Goal: Transaction & Acquisition: Subscribe to service/newsletter

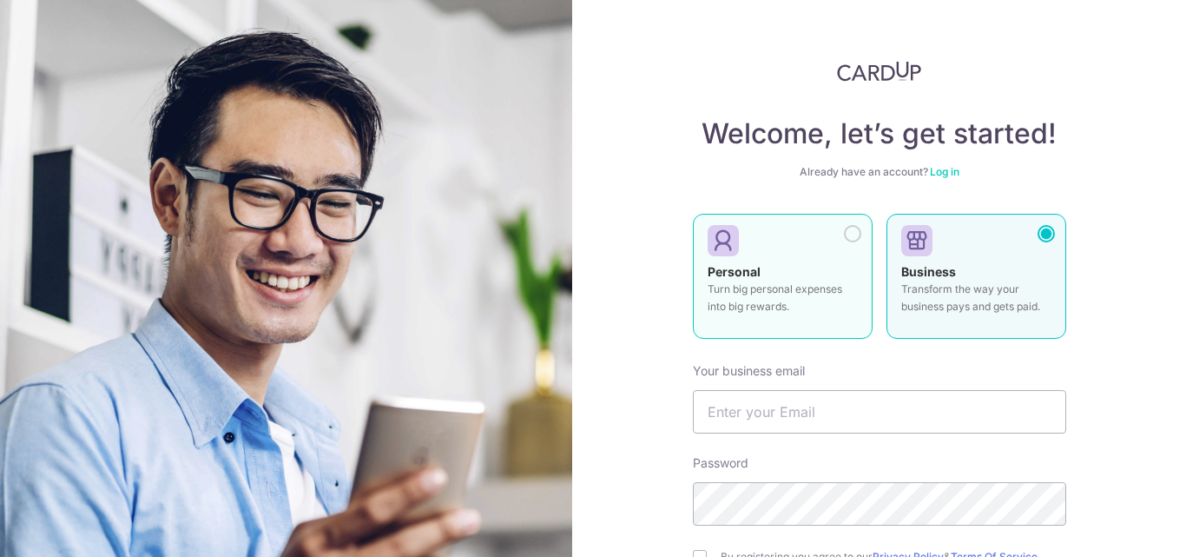
click at [773, 299] on p "Turn big personal expenses into big rewards." at bounding box center [783, 297] width 150 height 35
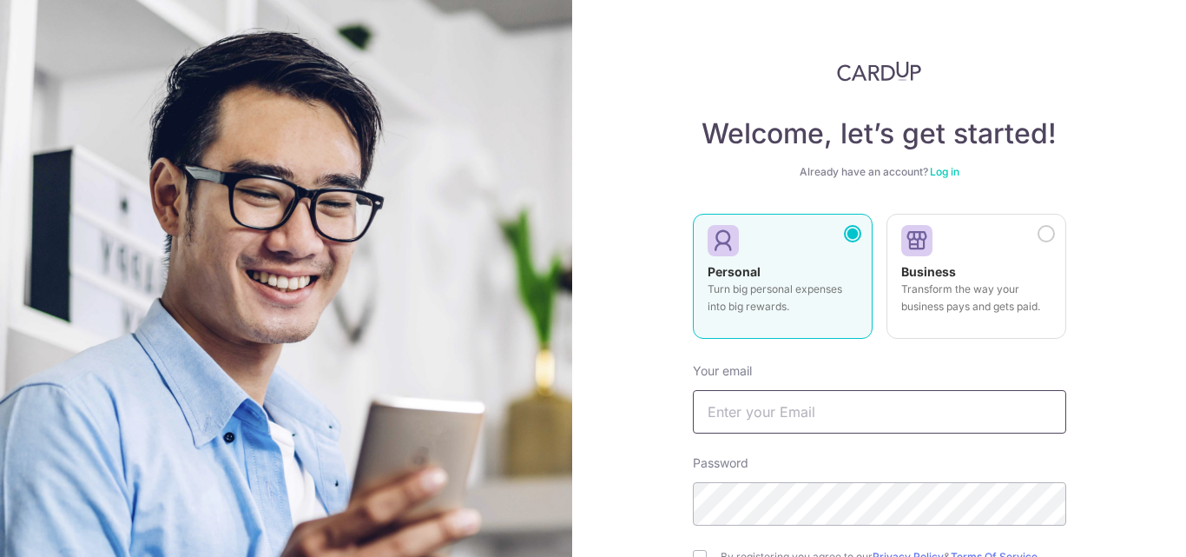
click at [767, 413] on input "text" at bounding box center [879, 411] width 373 height 43
type input "Jean_wan@jeneric.com.sg"
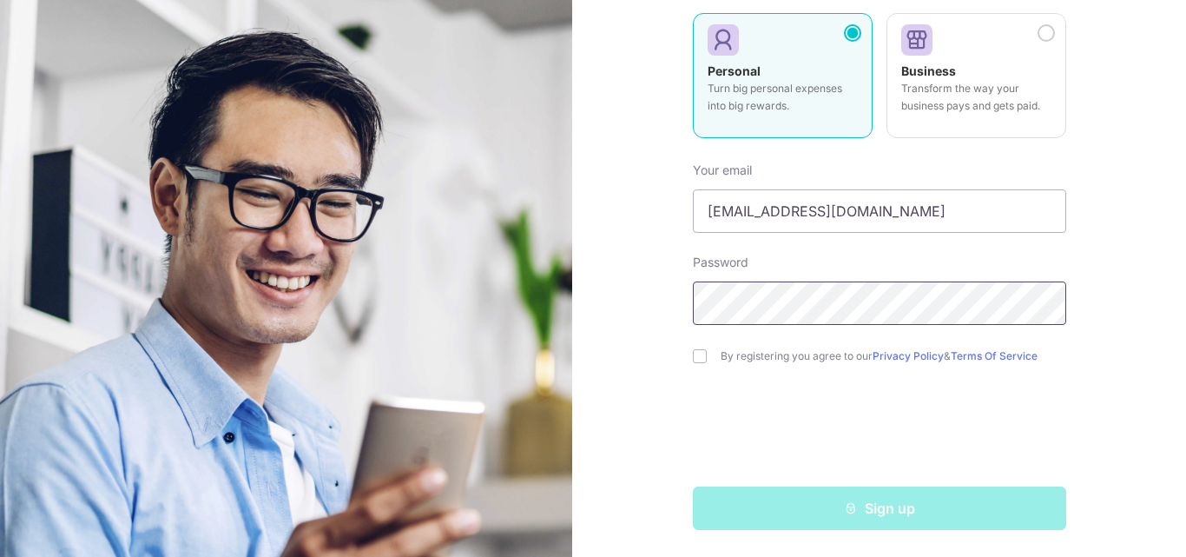
scroll to position [201, 0]
click at [698, 360] on input "checkbox" at bounding box center [700, 355] width 14 height 14
checkbox input "true"
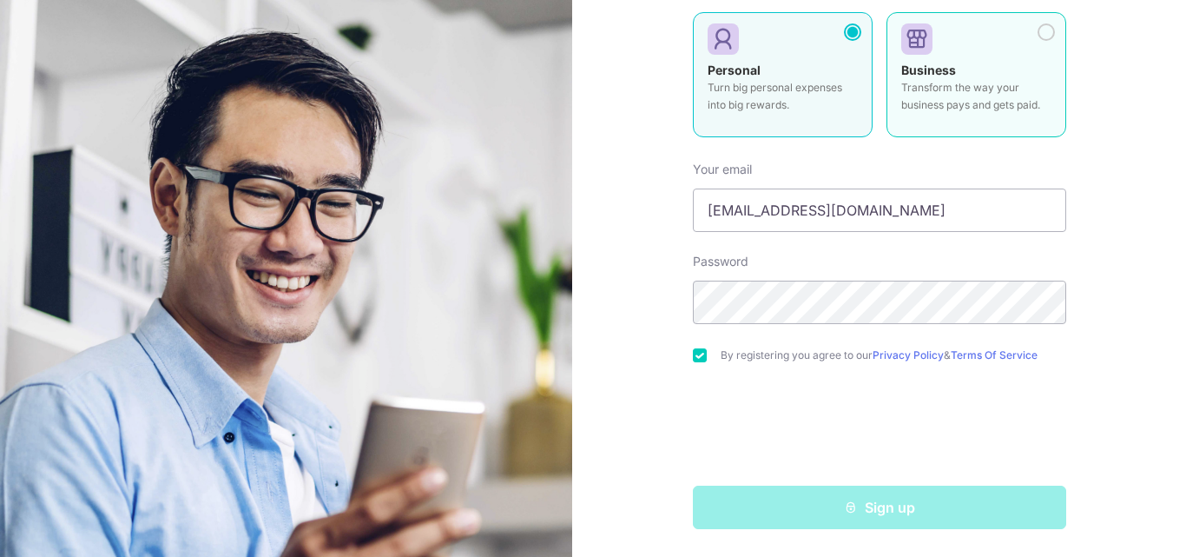
click at [1046, 28] on div at bounding box center [1046, 31] width 17 height 17
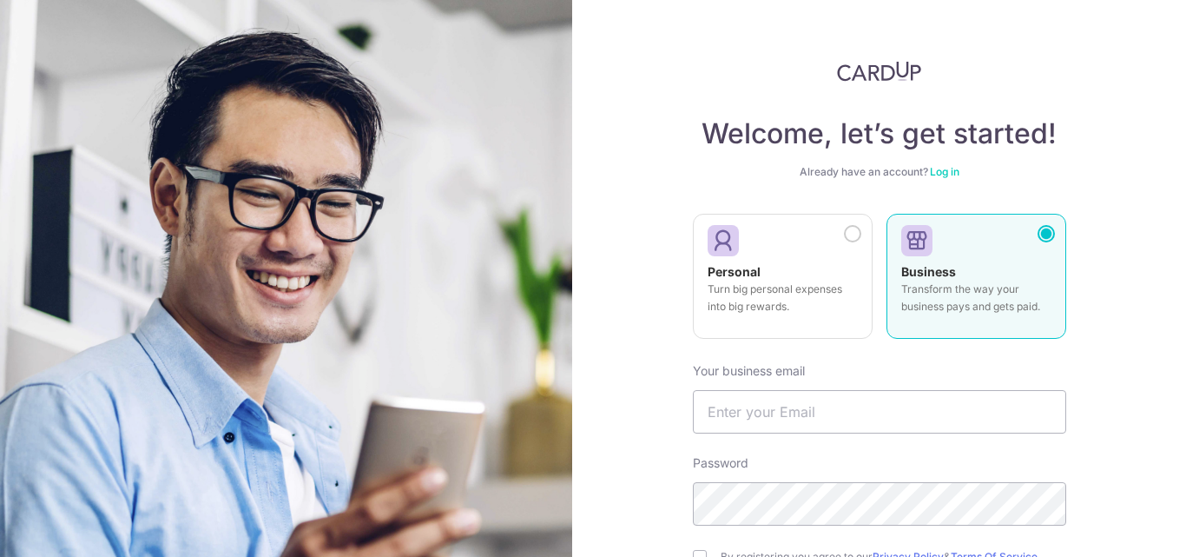
click at [1105, 213] on div "Welcome, let’s get started! Already have an account? Log in Personal Turn big p…" at bounding box center [879, 278] width 614 height 557
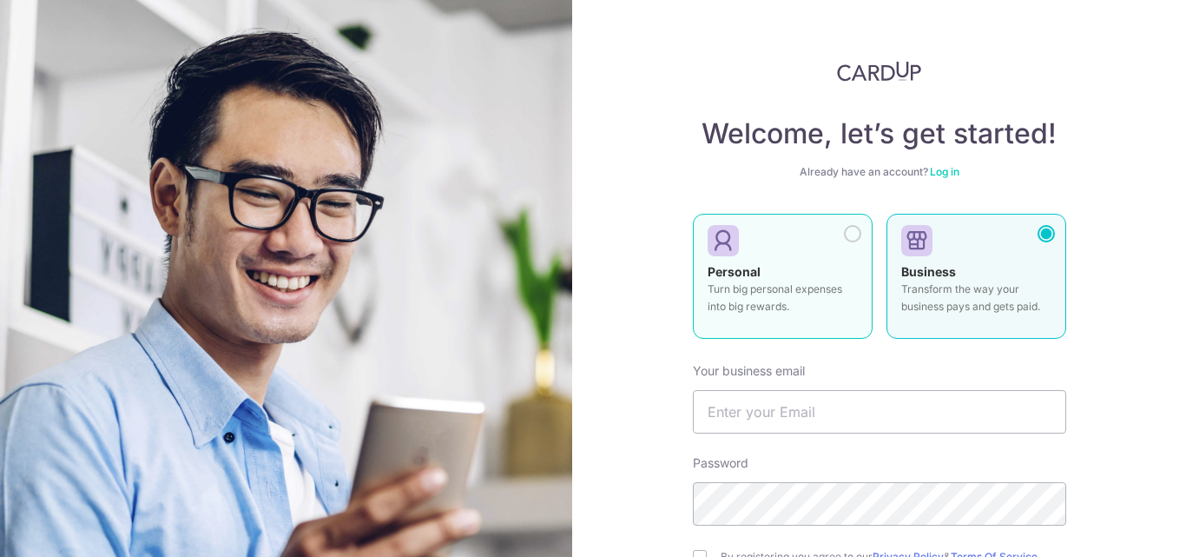
click at [847, 235] on div at bounding box center [852, 233] width 17 height 17
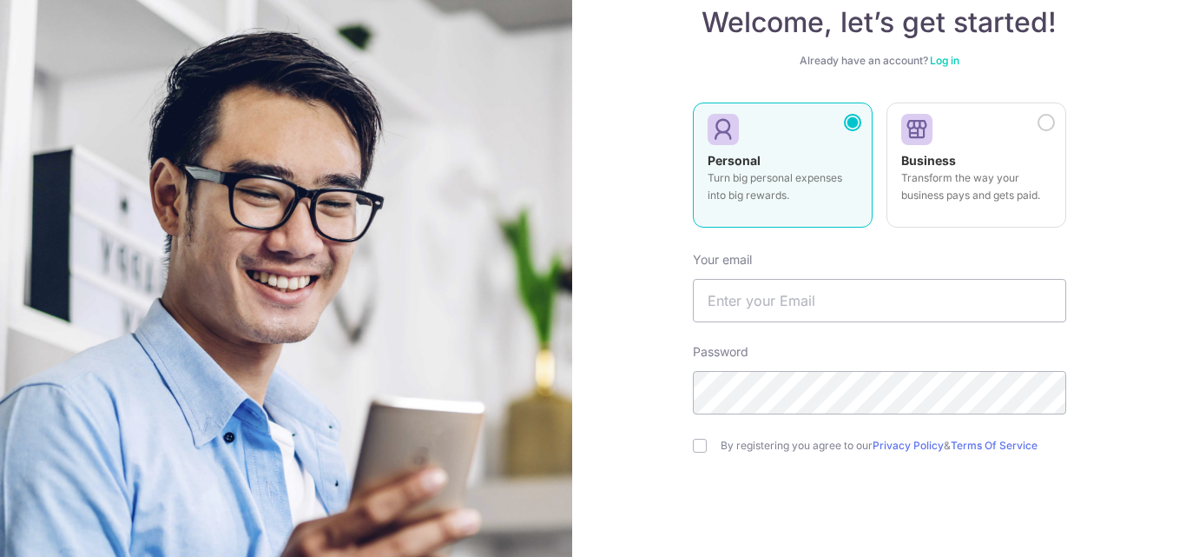
scroll to position [201, 0]
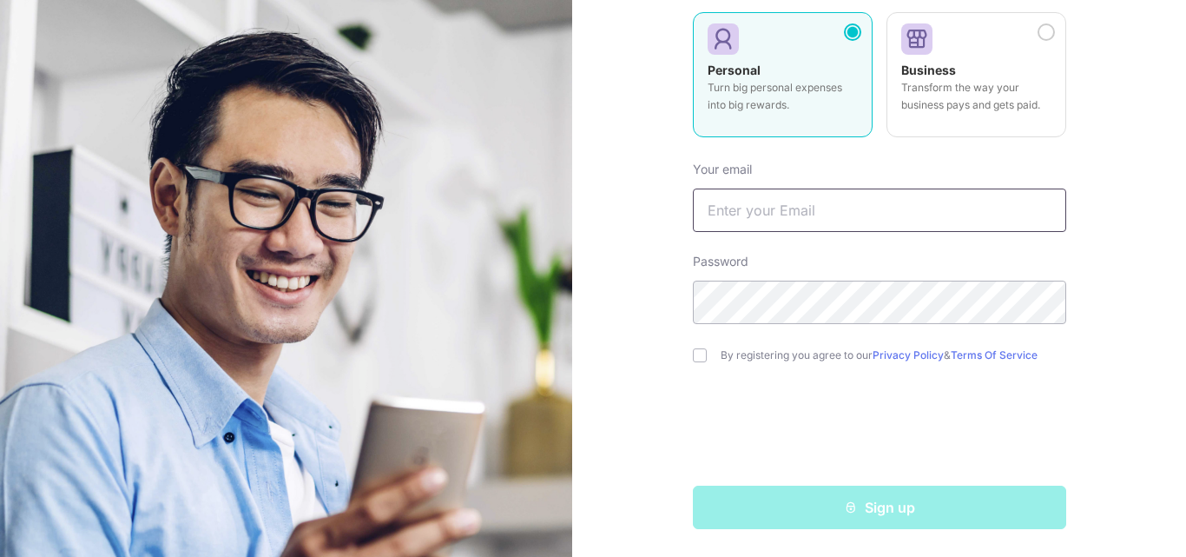
click at [773, 199] on input "text" at bounding box center [879, 209] width 373 height 43
type input "Jean_wan@jeneric.com.sg"
click at [1074, 386] on div "Welcome, let’s get started! Already have an account? Log in Personal Turn big p…" at bounding box center [879, 278] width 614 height 557
click at [694, 355] on input "checkbox" at bounding box center [700, 355] width 14 height 14
checkbox input "true"
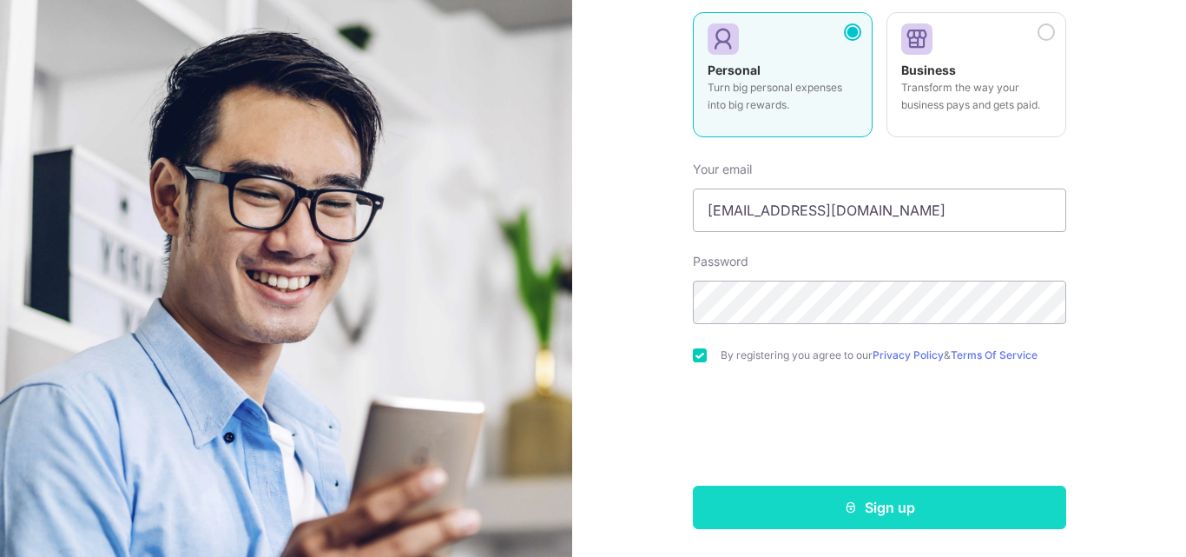
click at [878, 505] on button "Sign up" at bounding box center [879, 506] width 373 height 43
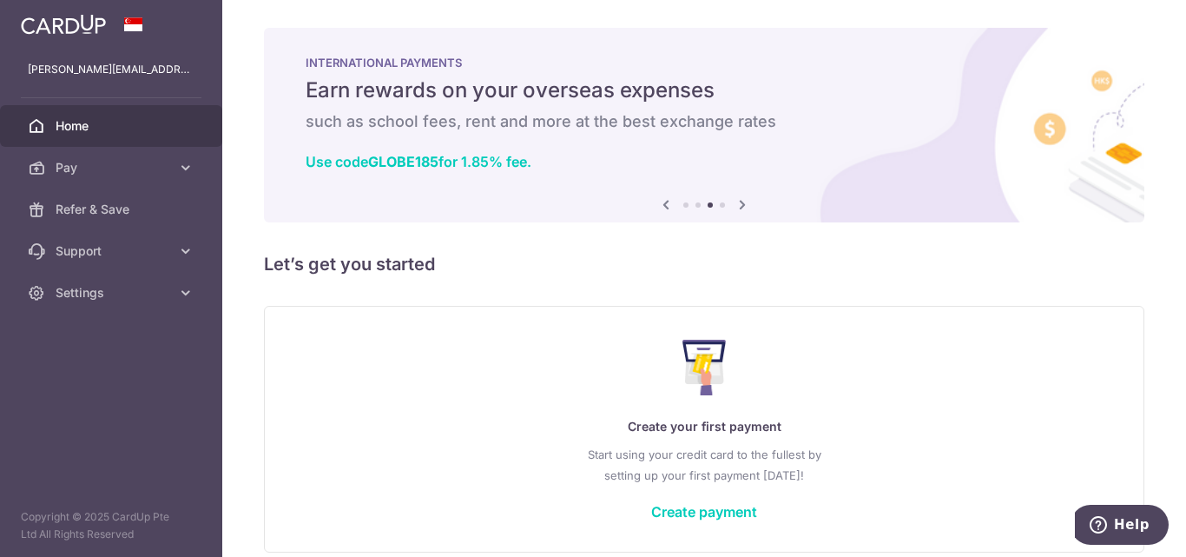
click at [738, 205] on icon at bounding box center [742, 205] width 21 height 22
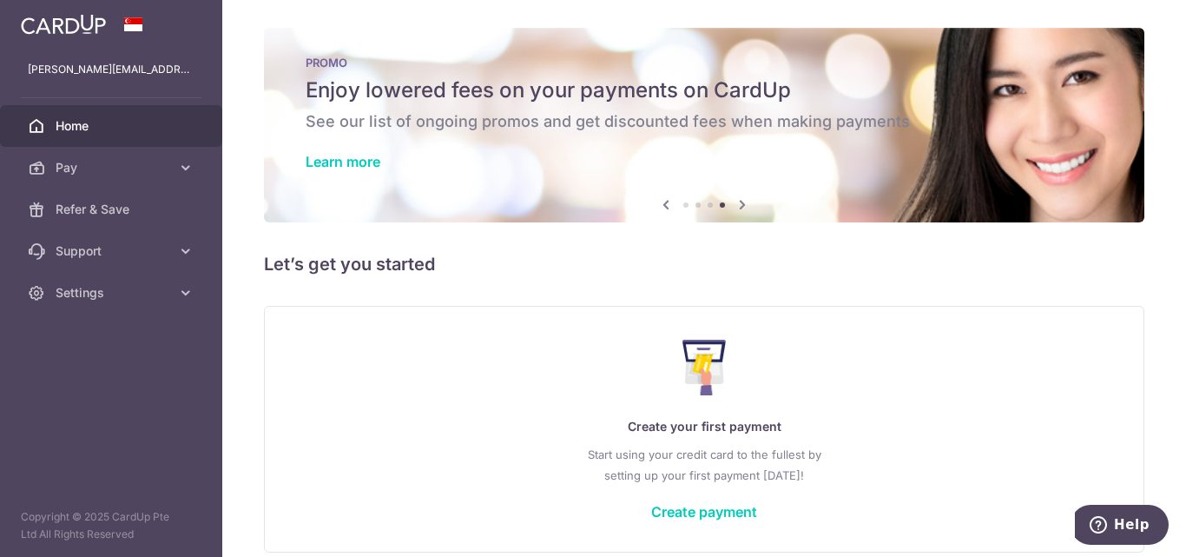
click at [737, 206] on icon at bounding box center [742, 205] width 21 height 22
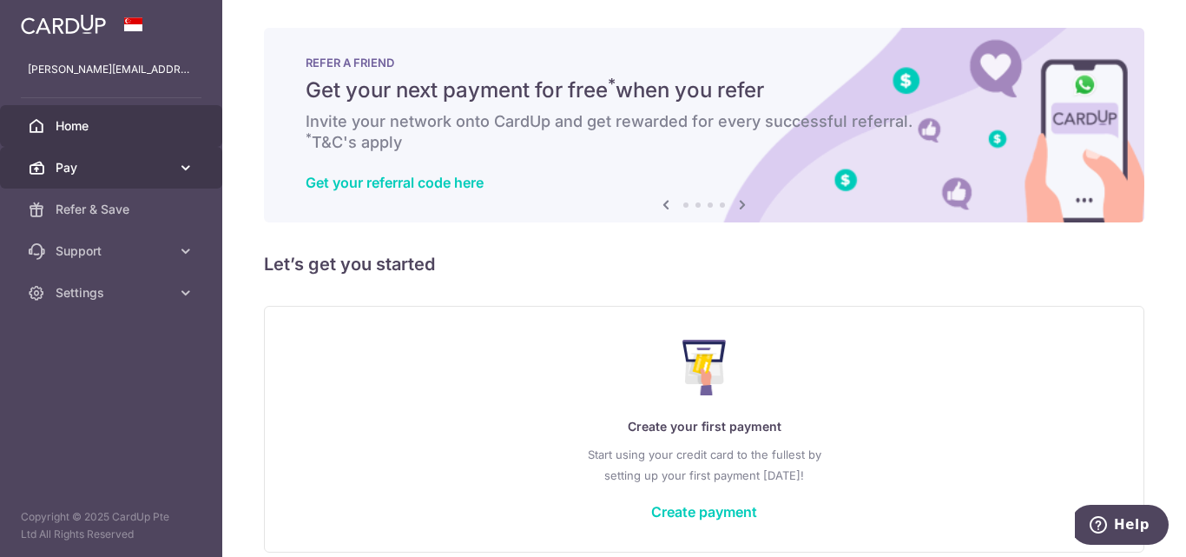
click at [92, 166] on span "Pay" at bounding box center [113, 167] width 115 height 17
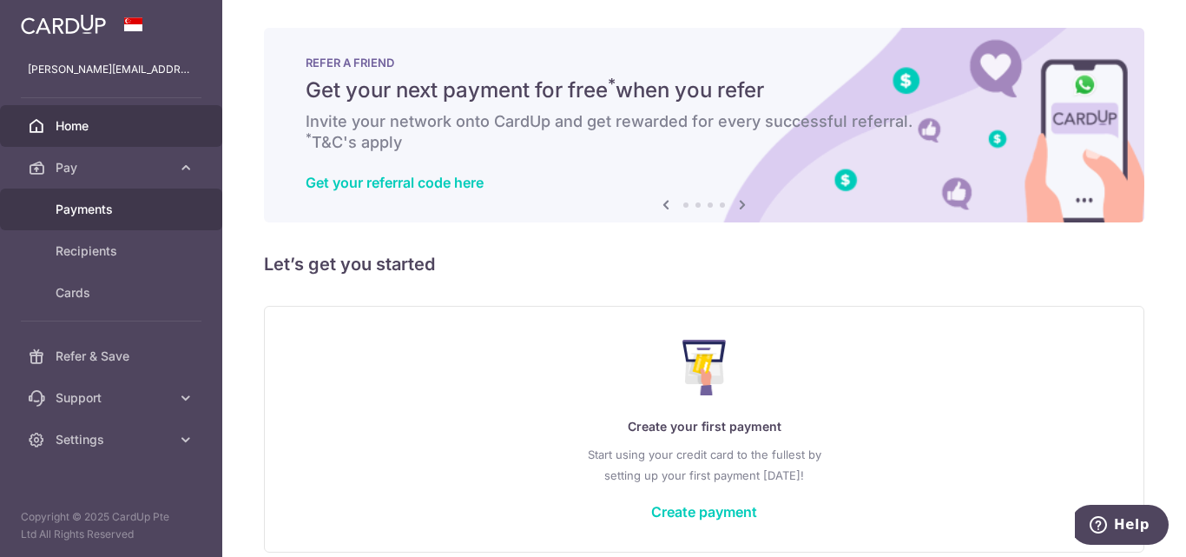
click at [100, 207] on span "Payments" at bounding box center [113, 209] width 115 height 17
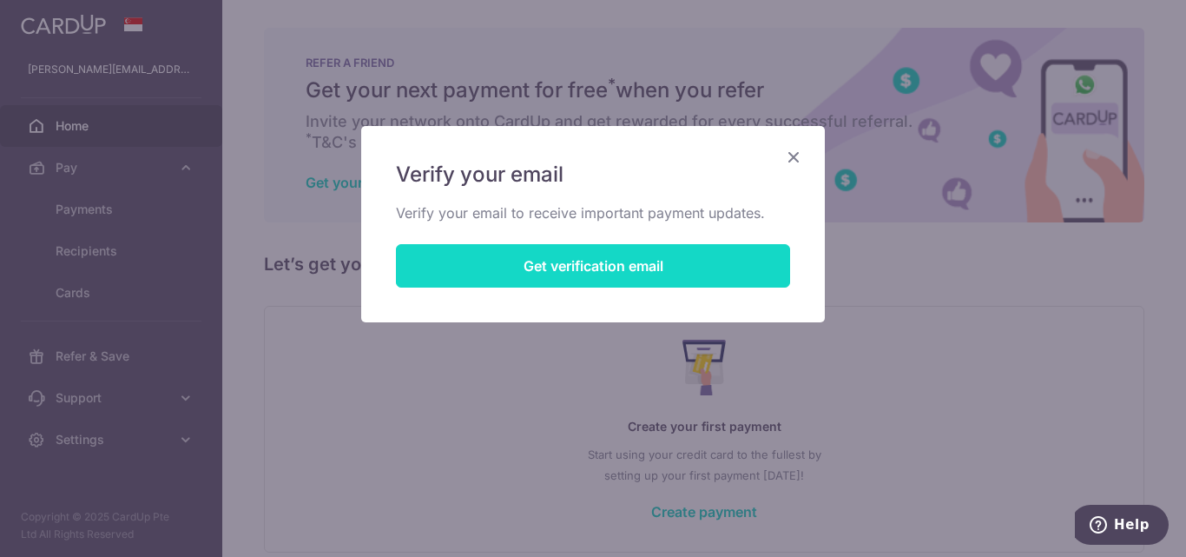
click at [640, 266] on button "Get verification email" at bounding box center [593, 265] width 394 height 43
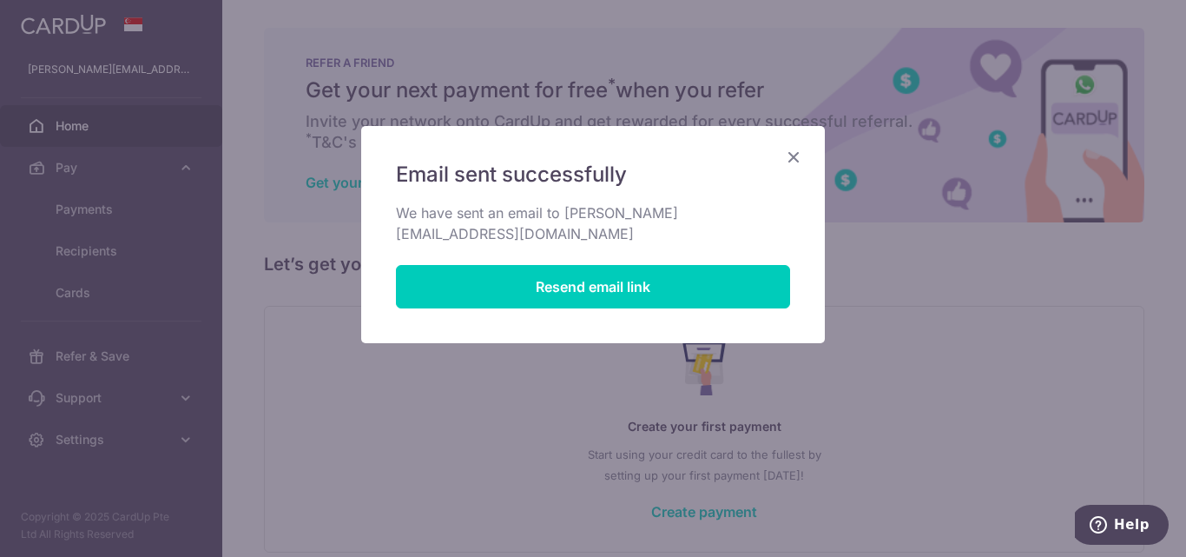
click at [796, 155] on icon "Close" at bounding box center [793, 157] width 21 height 22
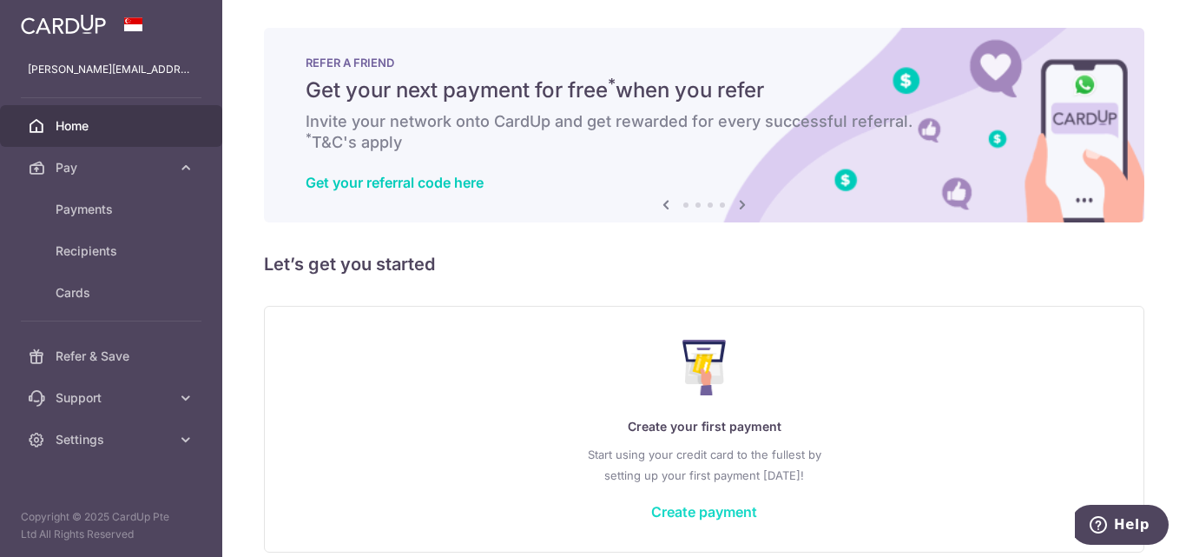
click at [699, 515] on link "Create payment" at bounding box center [704, 511] width 106 height 17
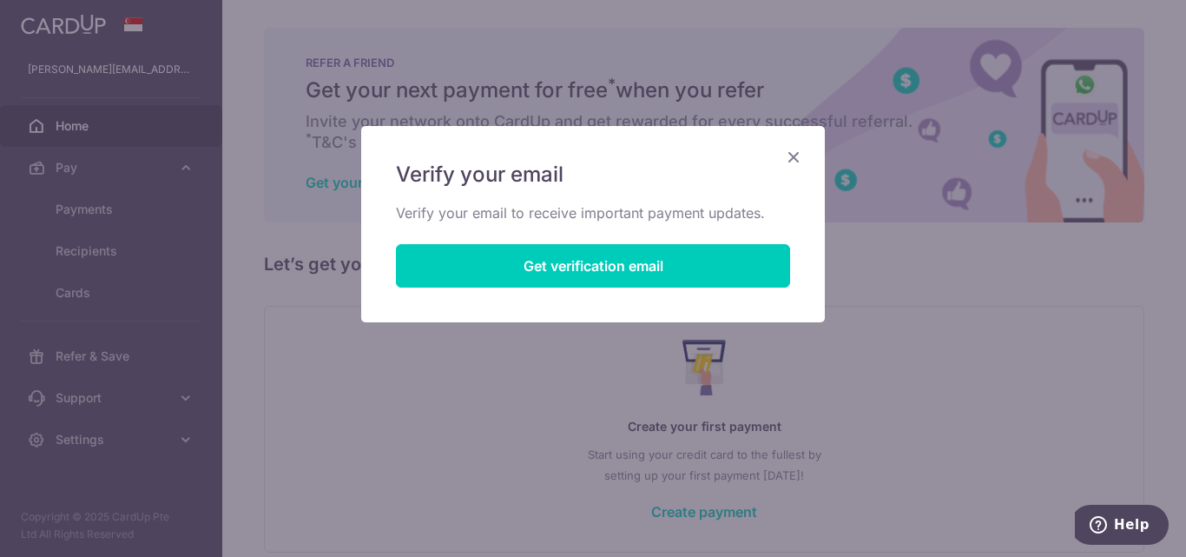
click at [788, 155] on icon "Close" at bounding box center [793, 157] width 21 height 22
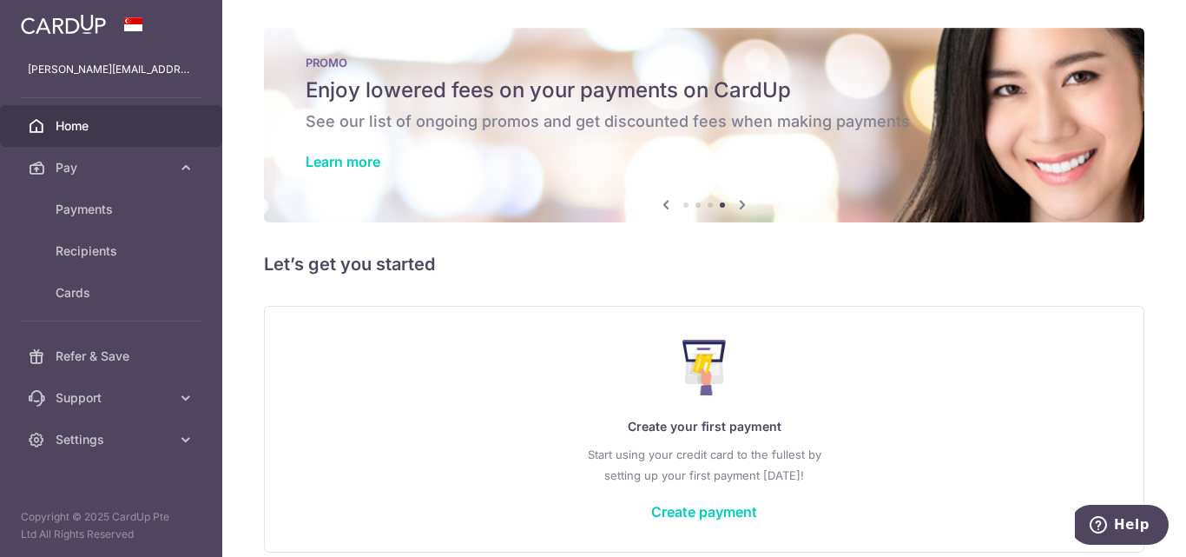
click at [78, 117] on span "Home" at bounding box center [113, 125] width 115 height 17
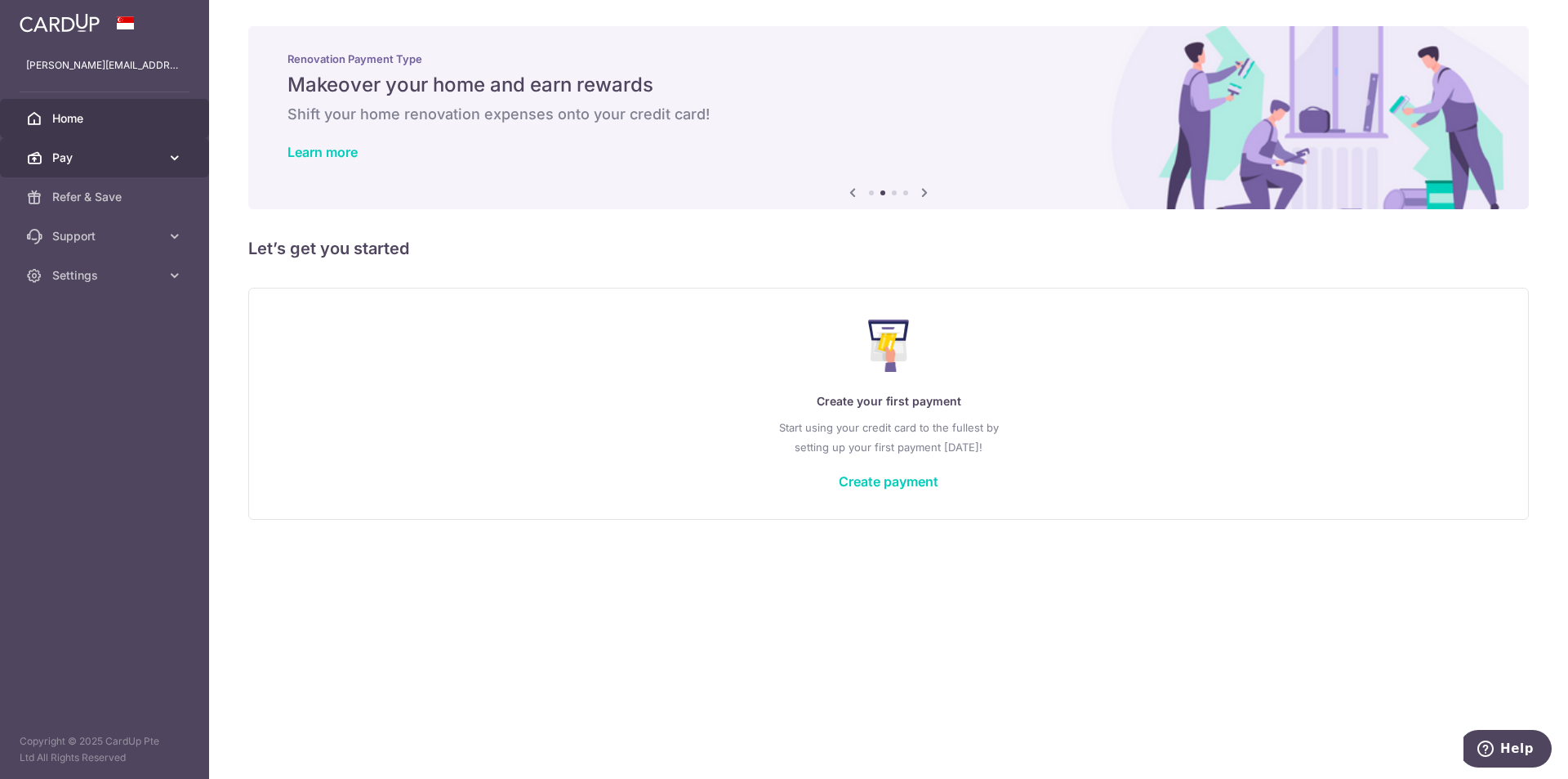
click at [94, 151] on span "Pay" at bounding box center [106, 157] width 108 height 16
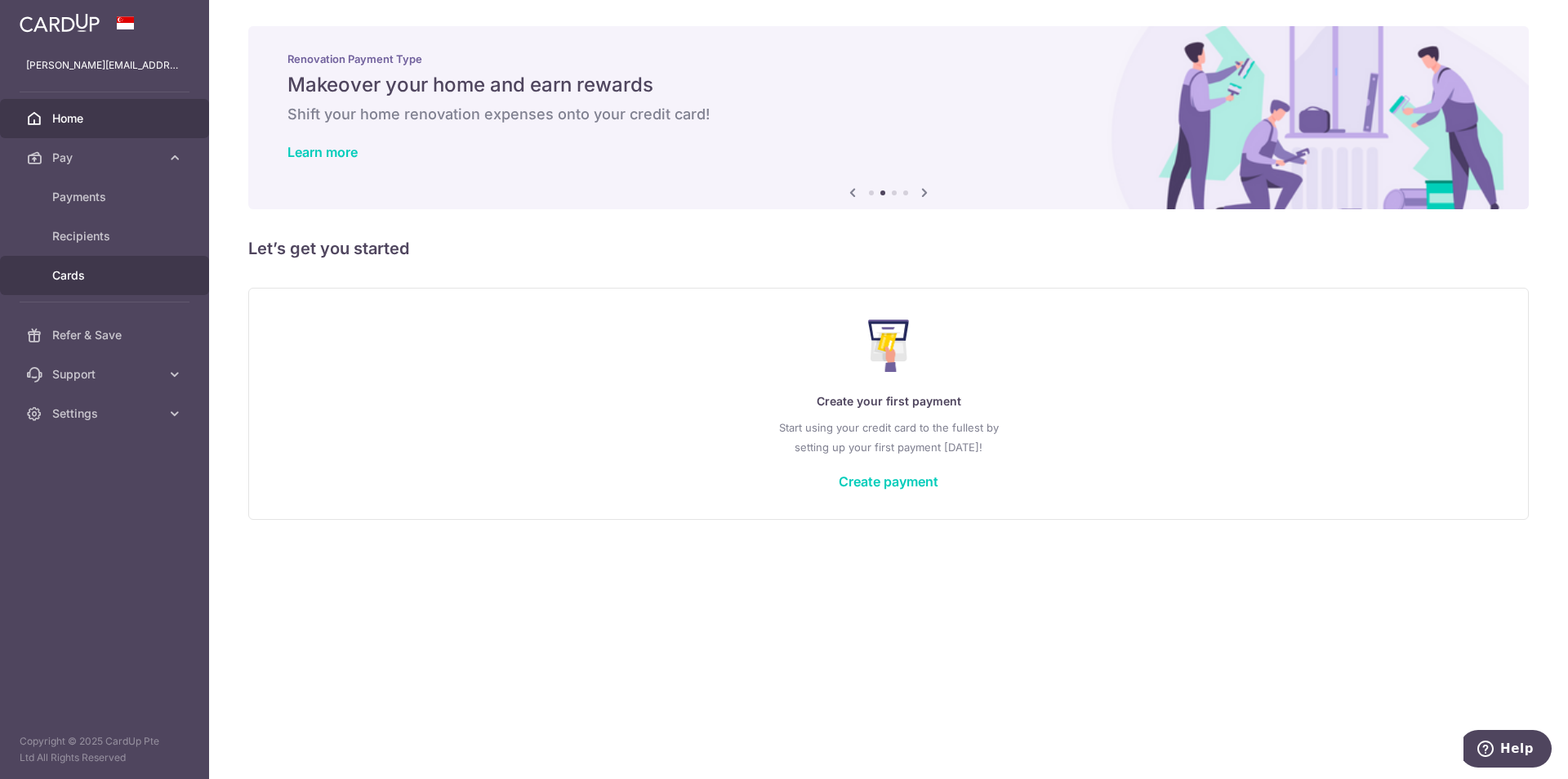
click at [77, 268] on span "Cards" at bounding box center [106, 275] width 108 height 16
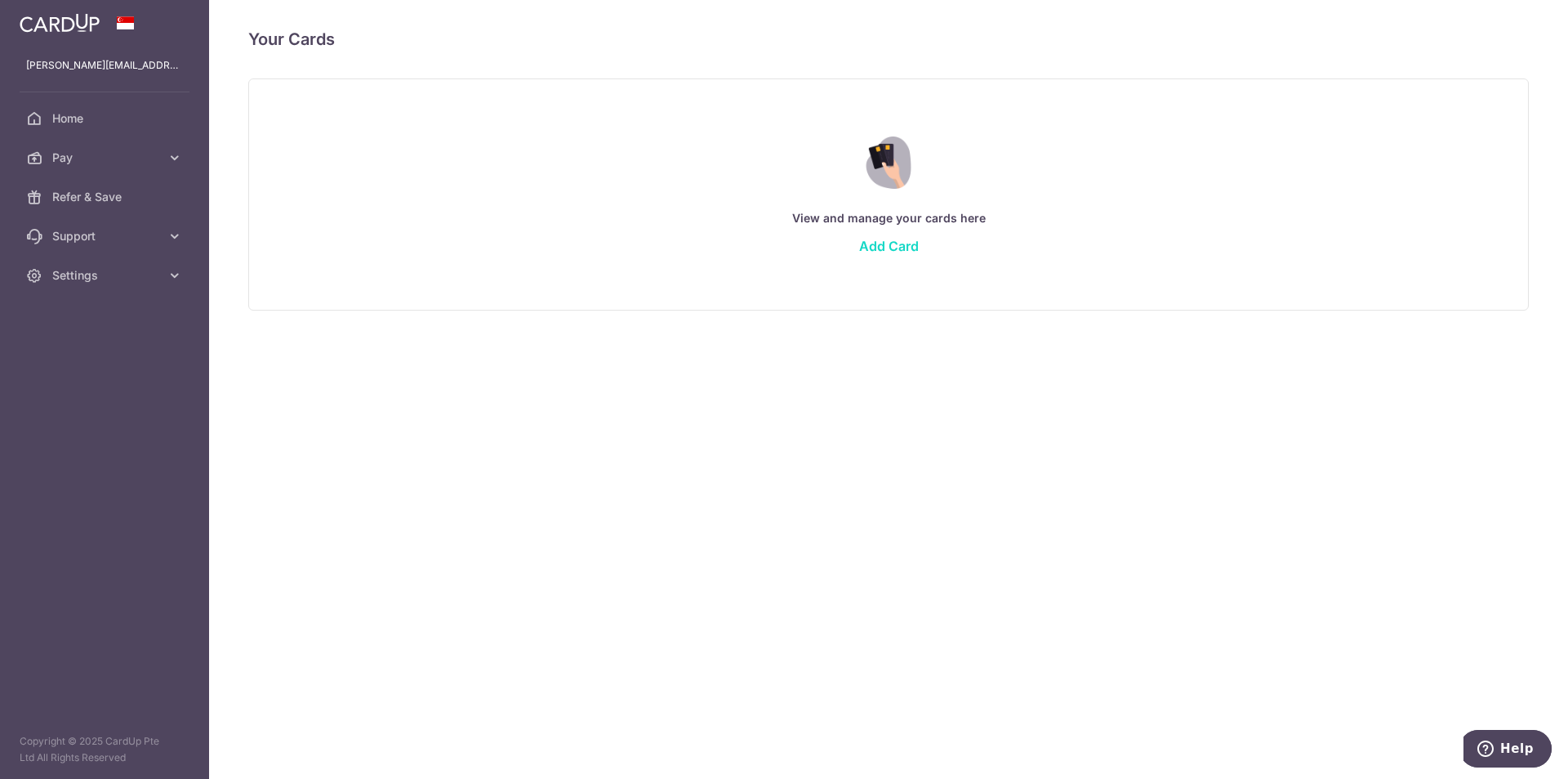
click at [890, 245] on link "Add Card" at bounding box center [889, 246] width 59 height 16
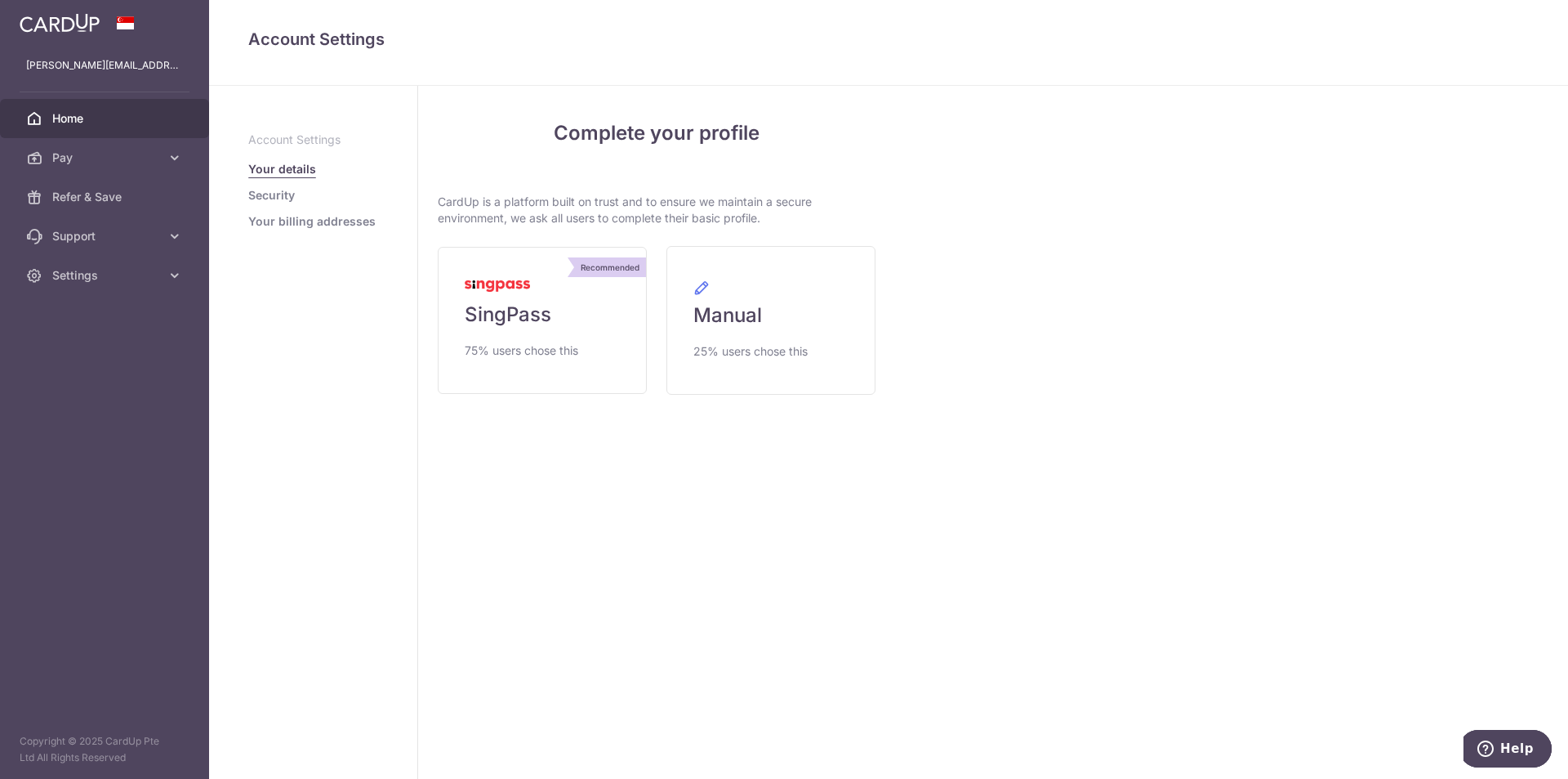
click at [89, 118] on span "Home" at bounding box center [106, 118] width 108 height 16
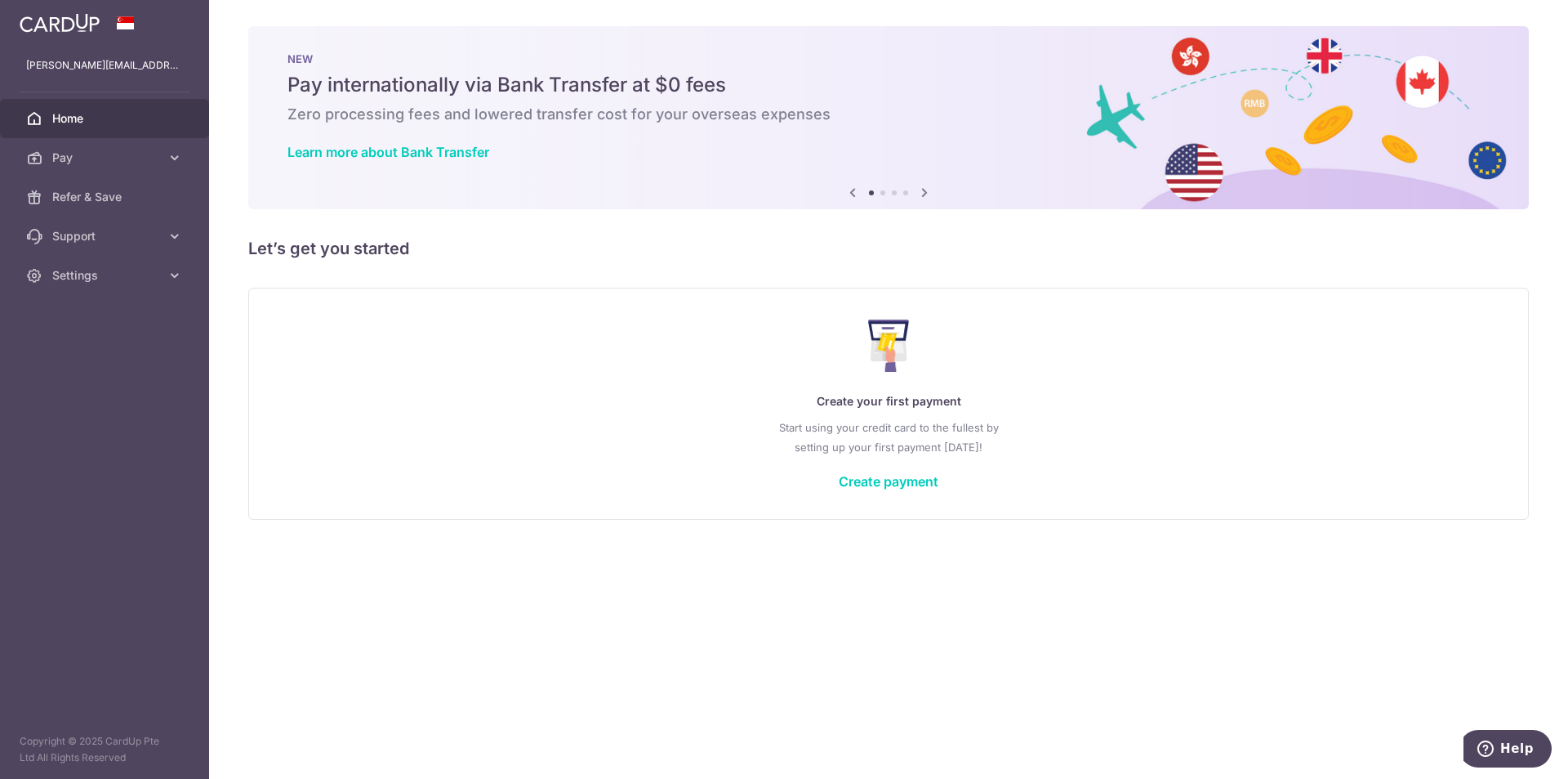
click at [79, 110] on span "Home" at bounding box center [106, 118] width 108 height 16
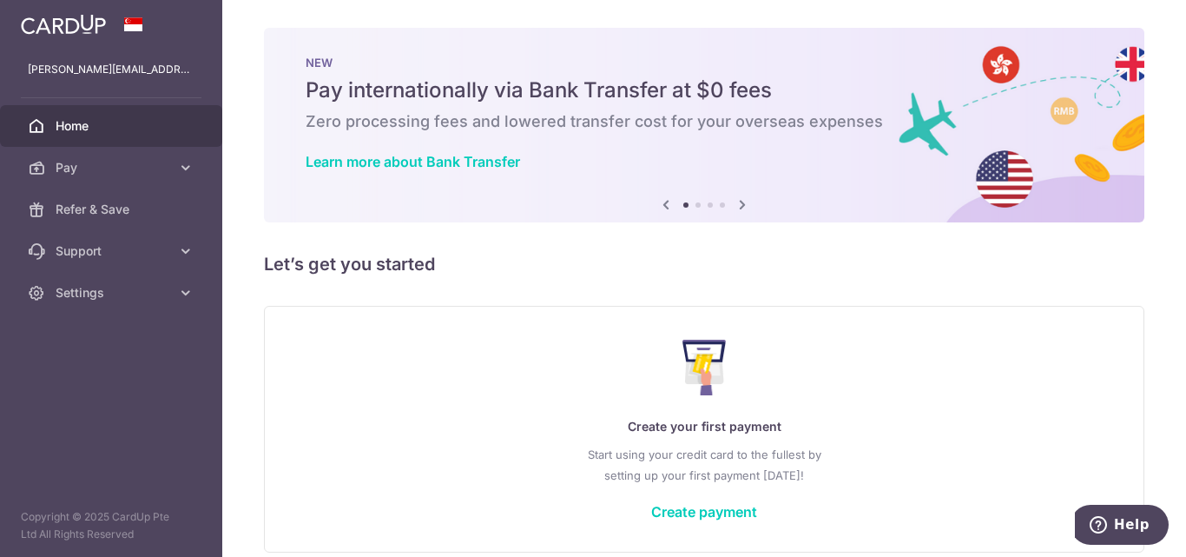
click at [61, 20] on img at bounding box center [63, 24] width 85 height 21
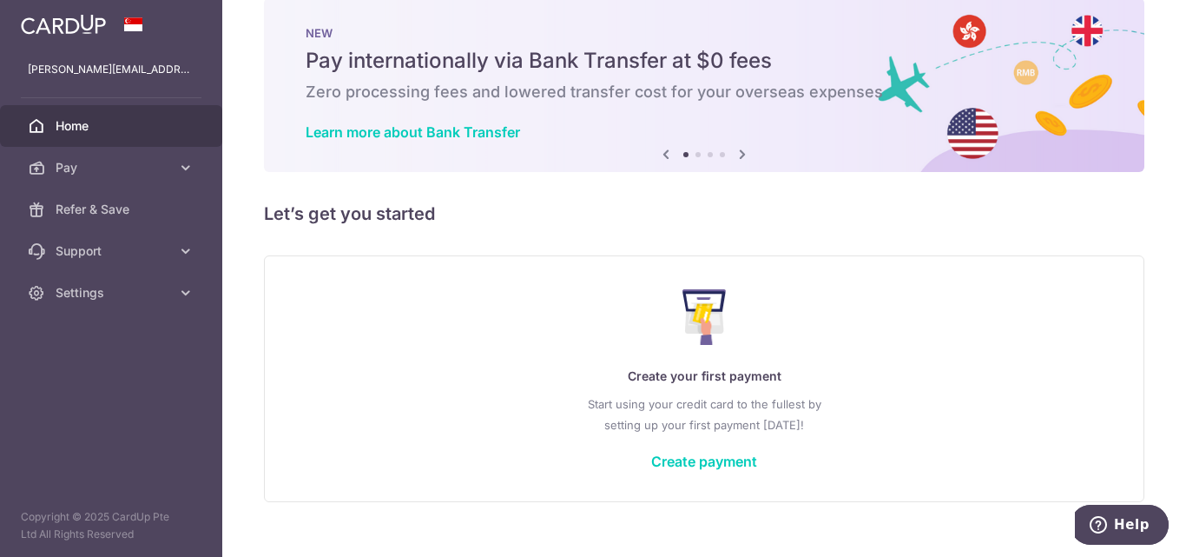
scroll to position [56, 0]
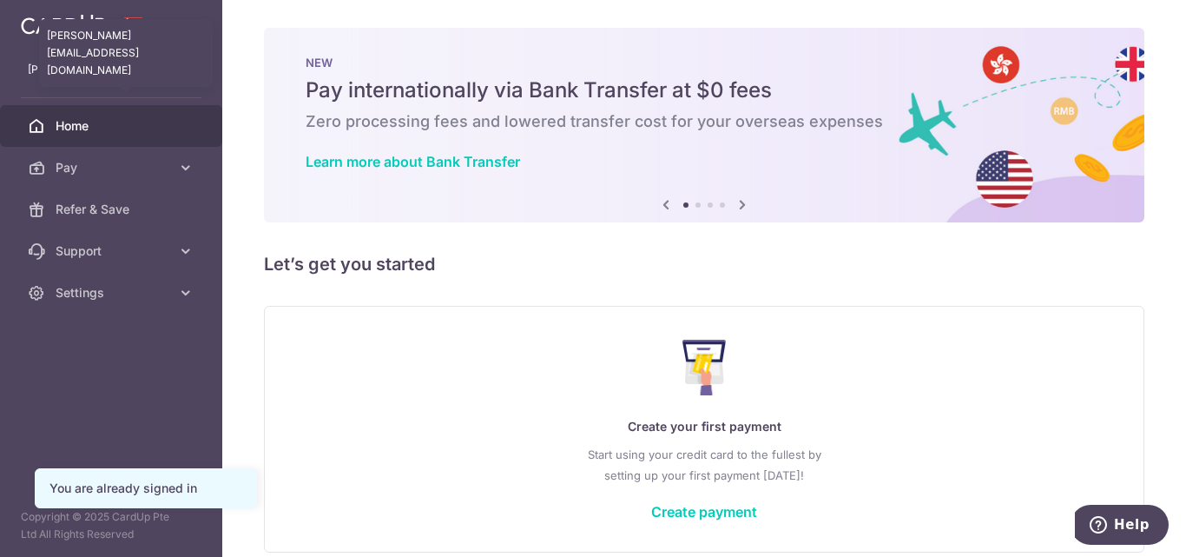
click at [115, 64] on p "[PERSON_NAME][EMAIL_ADDRESS][DOMAIN_NAME]" at bounding box center [111, 69] width 167 height 17
click at [92, 76] on p "[PERSON_NAME][EMAIL_ADDRESS][DOMAIN_NAME]" at bounding box center [111, 69] width 167 height 17
drag, startPoint x: 86, startPoint y: 69, endPoint x: 451, endPoint y: 302, distance: 433.1
click at [451, 302] on div "× Pause Schedule Pause all future payments in this series Pause just this one p…" at bounding box center [704, 278] width 964 height 557
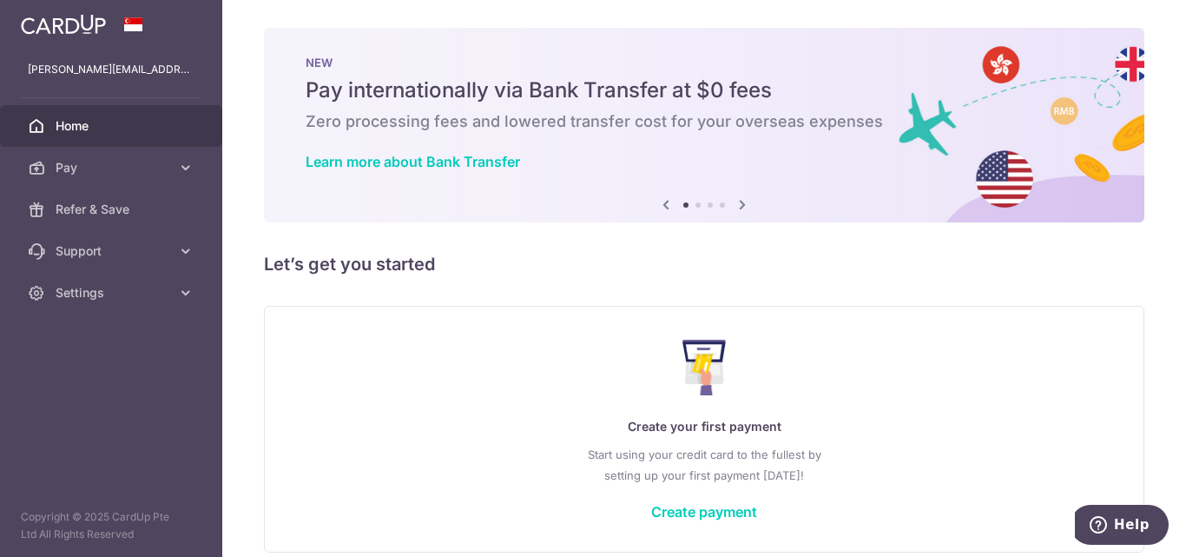
click at [99, 23] on img at bounding box center [63, 24] width 85 height 21
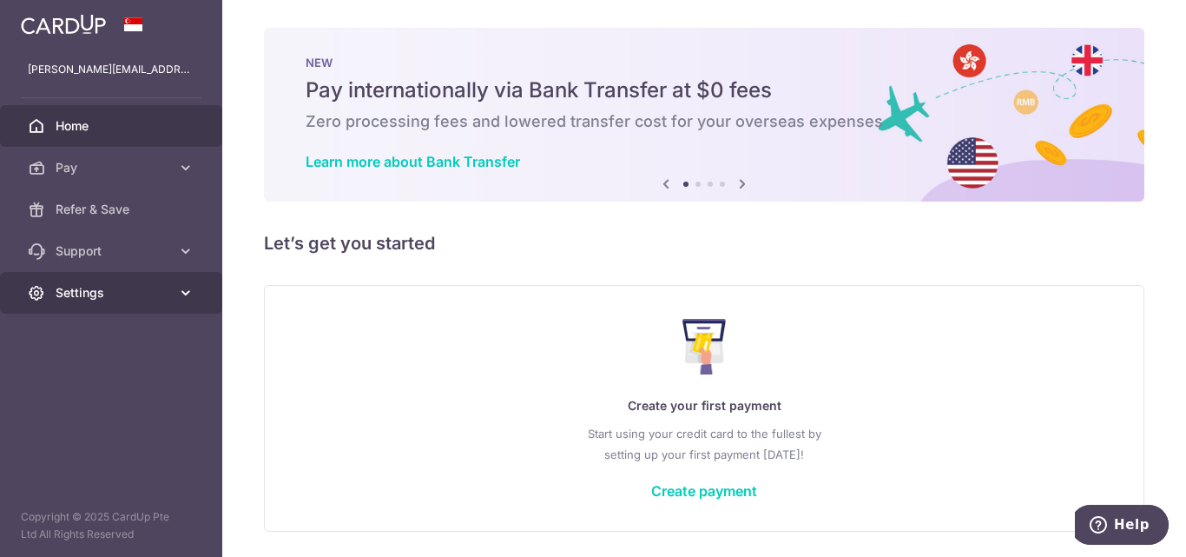
click at [19, 291] on link "Settings" at bounding box center [111, 293] width 222 height 42
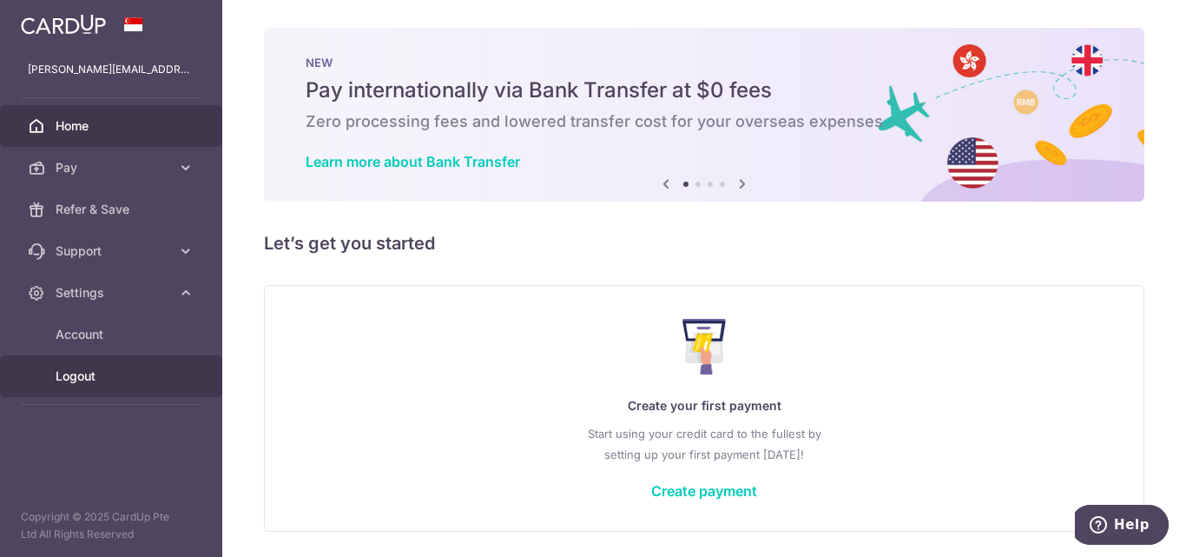
click at [81, 380] on span "Logout" at bounding box center [113, 375] width 115 height 17
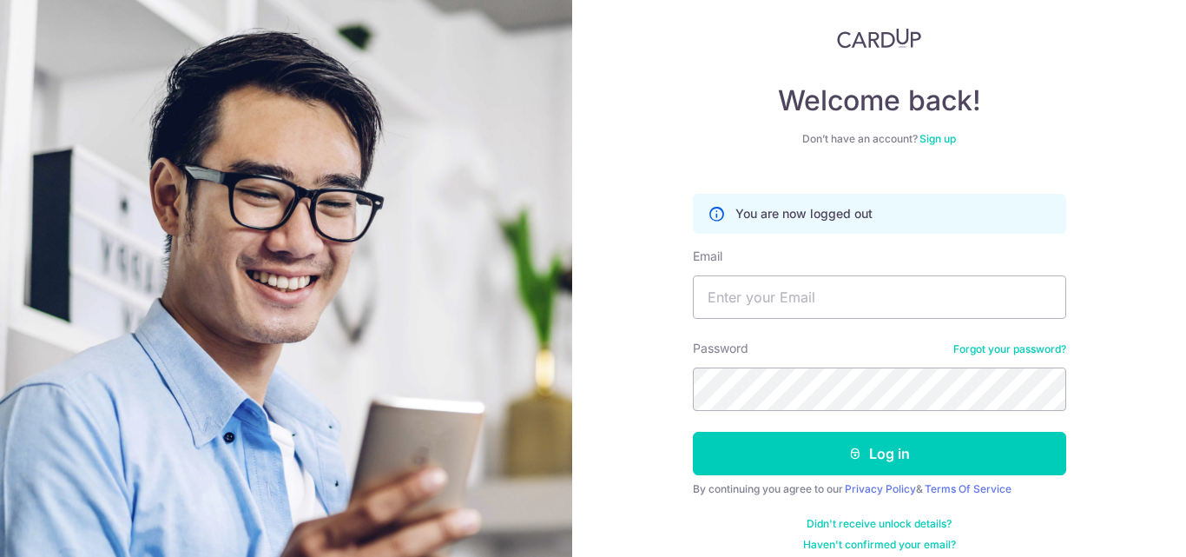
scroll to position [49, 0]
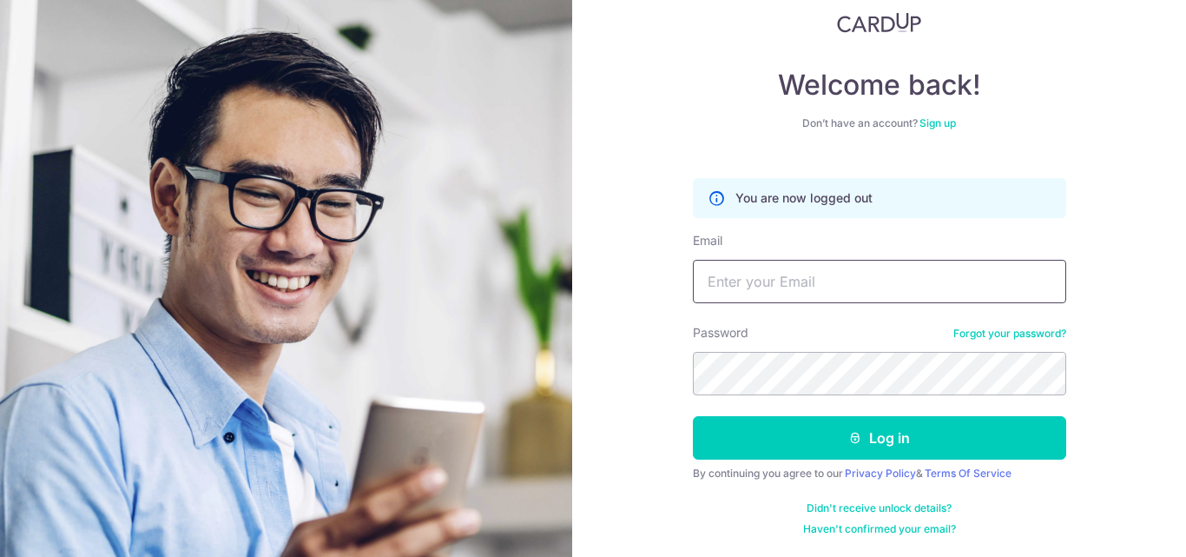
type input "[EMAIL_ADDRESS][DOMAIN_NAME]"
click at [877, 14] on img at bounding box center [879, 22] width 85 height 21
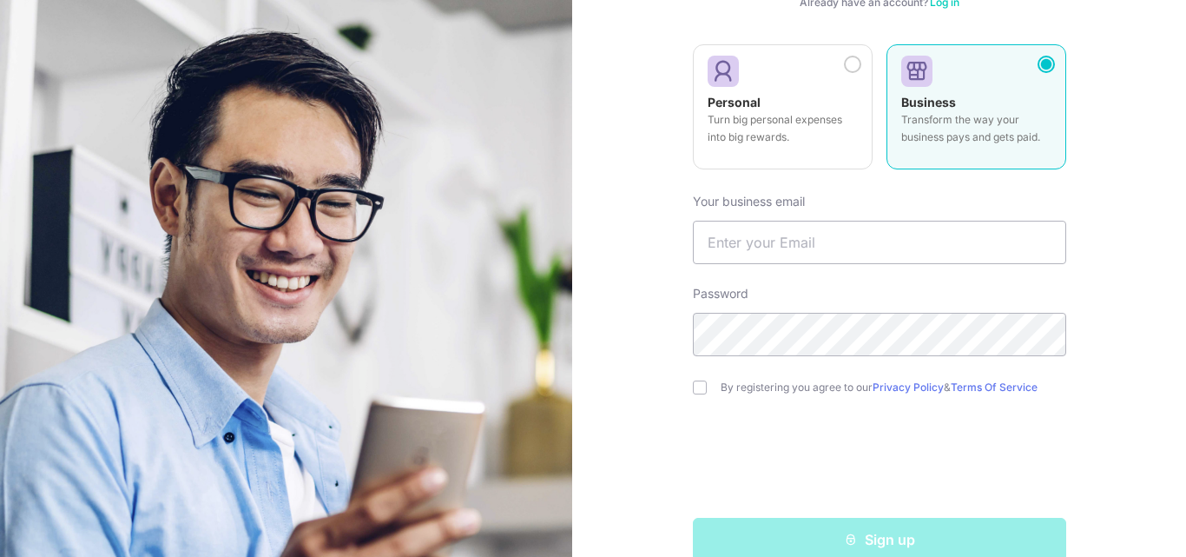
scroll to position [201, 0]
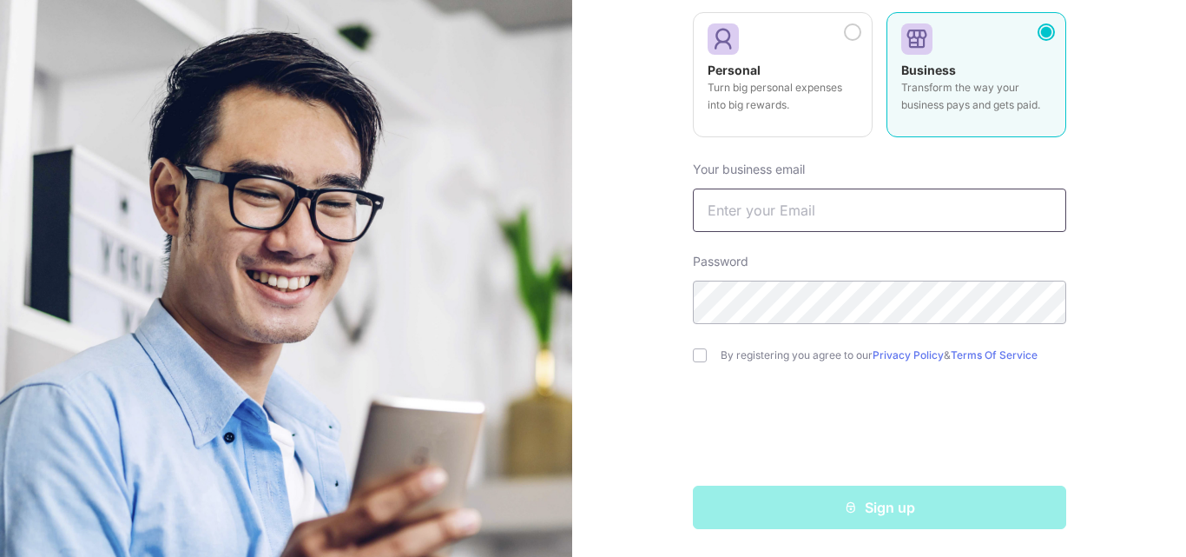
type input "[EMAIL_ADDRESS][DOMAIN_NAME]"
click at [76, 390] on section "Welcome, let’s get started! Already have an account? Log in Personal Turn big p…" at bounding box center [593, 278] width 1186 height 557
click at [693, 354] on input "checkbox" at bounding box center [700, 355] width 14 height 14
checkbox input "true"
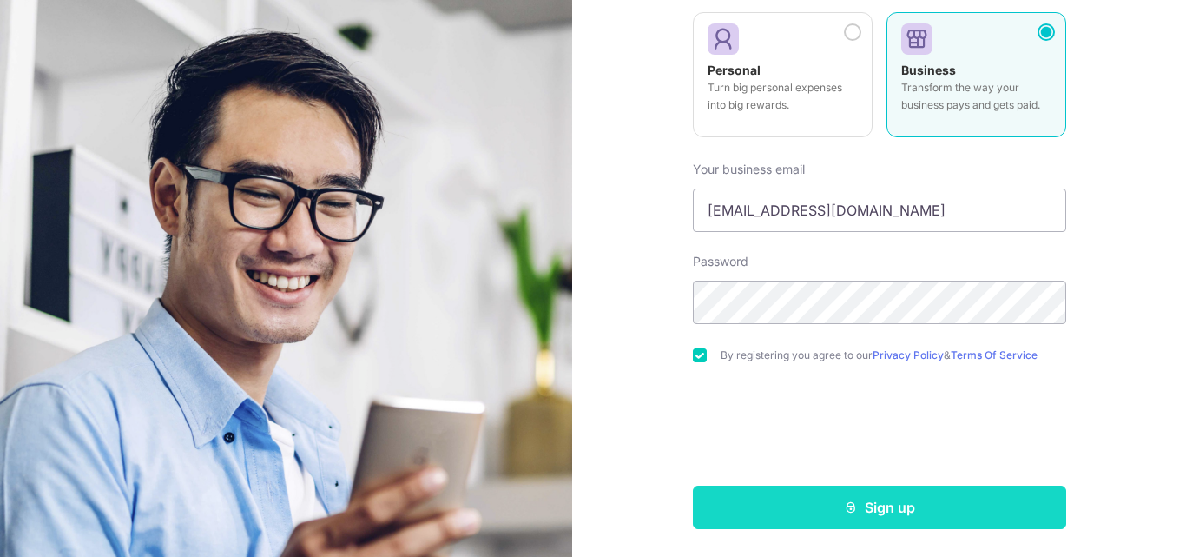
click at [869, 508] on button "Sign up" at bounding box center [879, 506] width 373 height 43
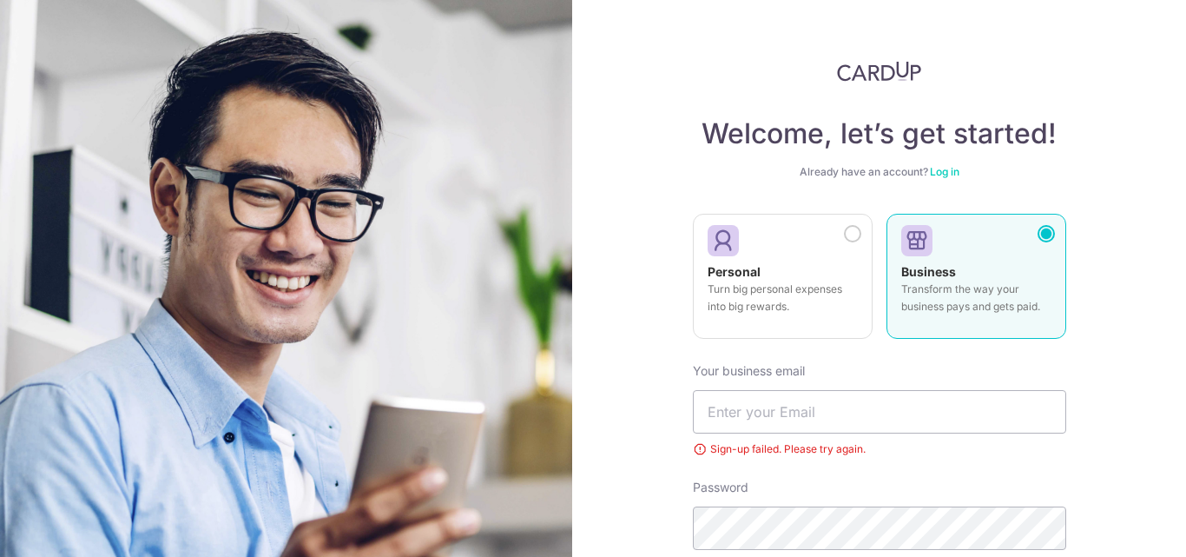
scroll to position [200, 0]
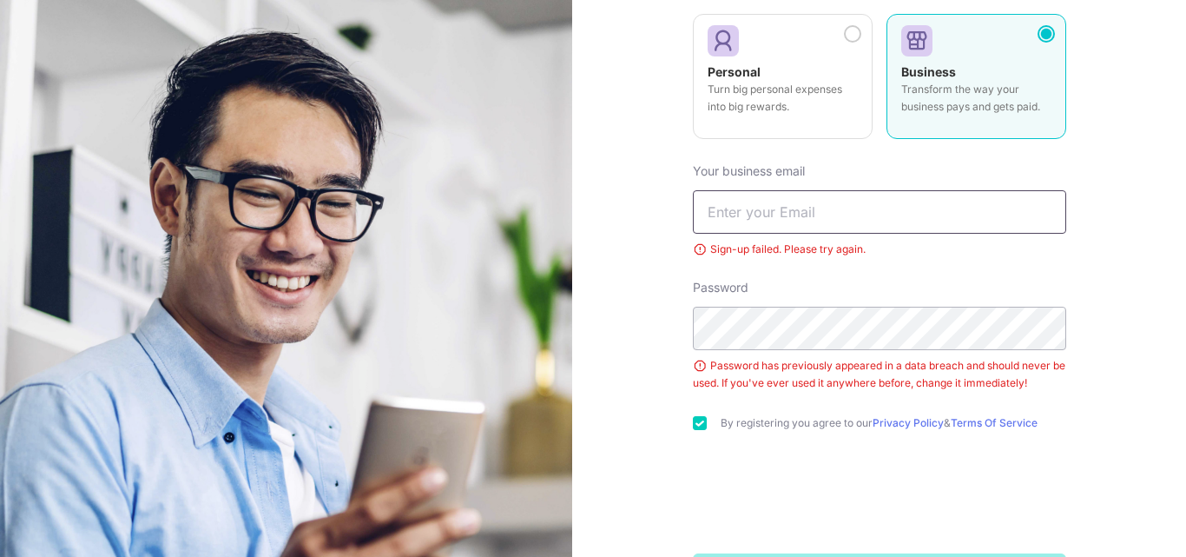
type input "[EMAIL_ADDRESS][DOMAIN_NAME]"
click at [889, 209] on input "[EMAIL_ADDRESS][DOMAIN_NAME]" at bounding box center [879, 211] width 373 height 43
click at [1019, 281] on div "Password Password has previously appeared in a data breach and should never be …" at bounding box center [879, 335] width 373 height 113
click at [927, 211] on input "[EMAIL_ADDRESS][DOMAIN_NAME]" at bounding box center [879, 211] width 373 height 43
click at [975, 272] on form "Your business email Jean_wan@jeneric.com.sg Sign-up failed. Please try again. P…" at bounding box center [879, 372] width 373 height 447
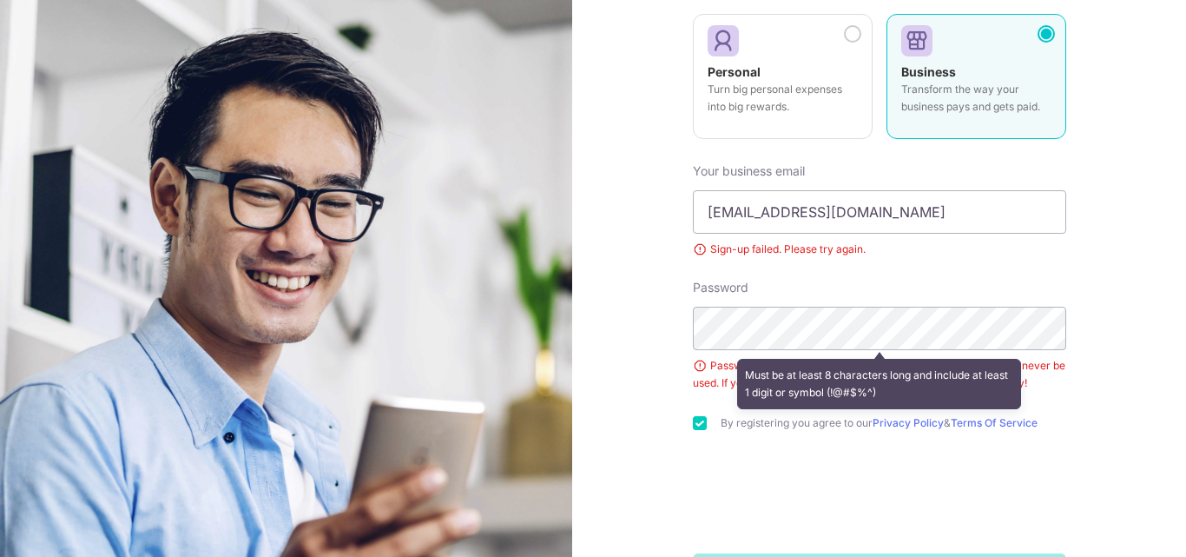
click at [1061, 392] on div "Must be at least 8 characters long and include at least 1 digit or symbol (!@#$…" at bounding box center [879, 384] width 373 height 64
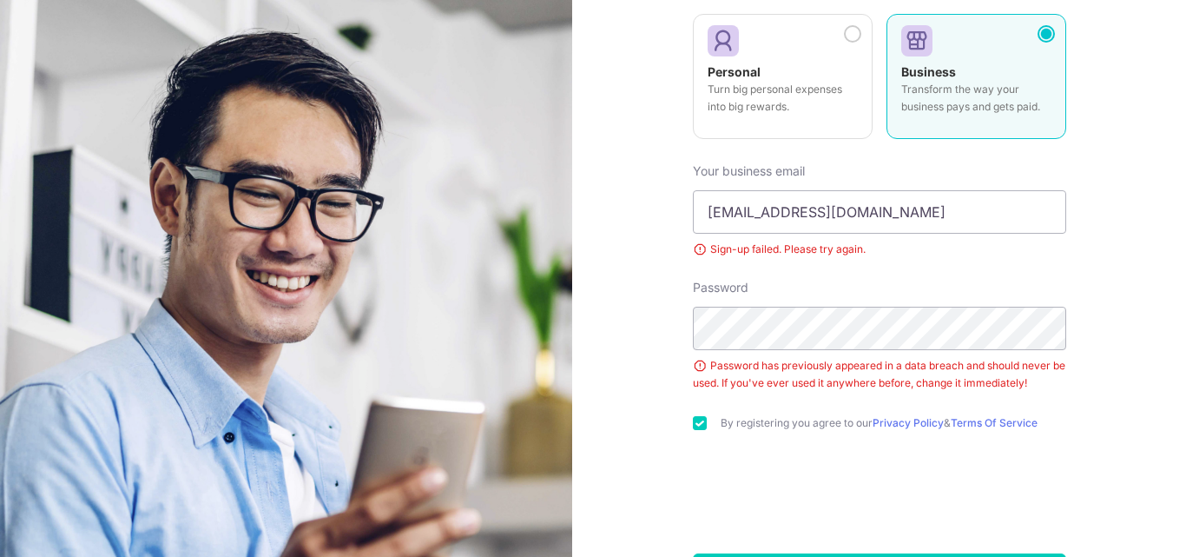
scroll to position [267, 0]
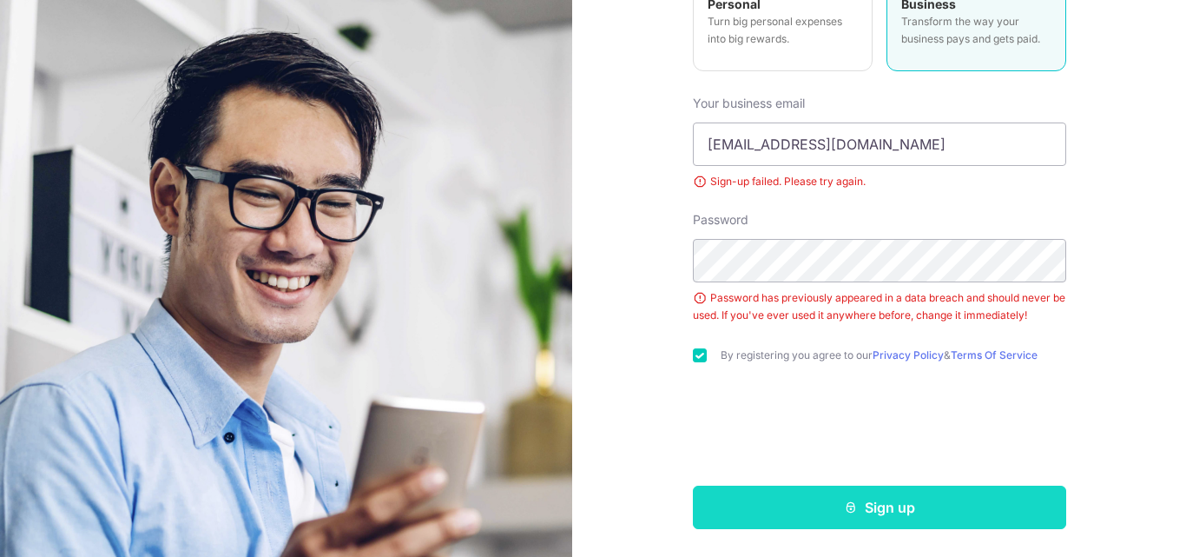
click at [835, 515] on button "Sign up" at bounding box center [879, 506] width 373 height 43
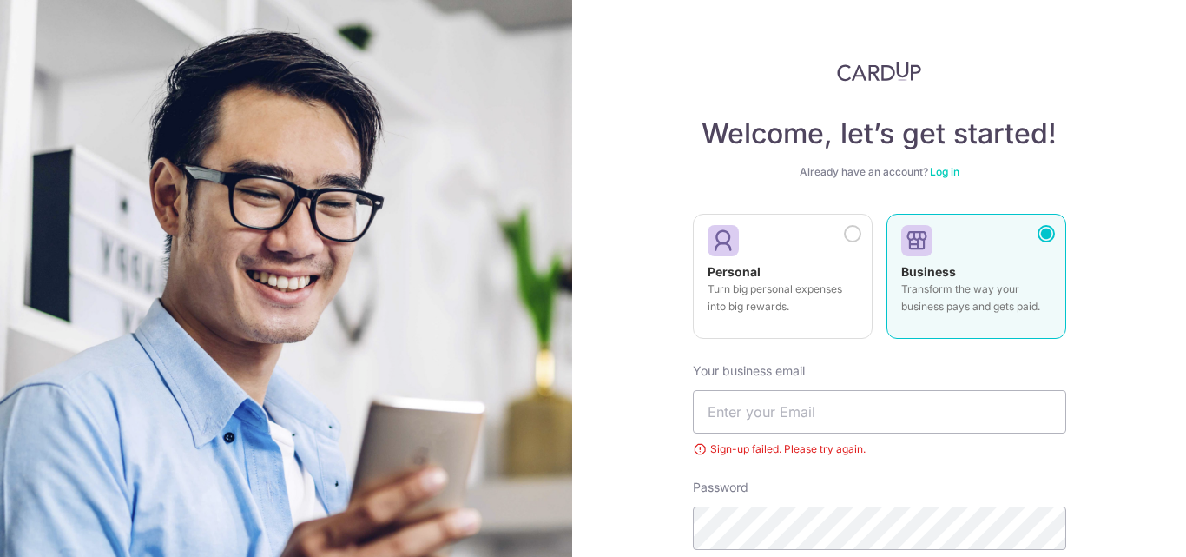
scroll to position [226, 0]
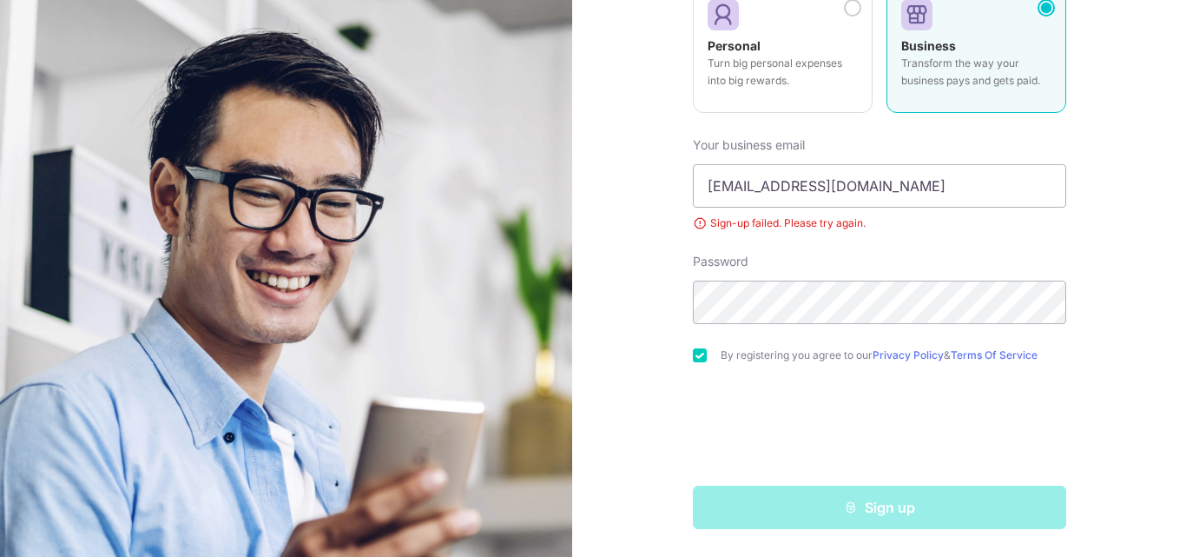
click at [892, 163] on div "Your business email Jean_wan@jeneric.com.sg Sign-up failed. Please try again." at bounding box center [879, 184] width 373 height 96
click at [906, 178] on input "Jean_wan@jeneric.com.sg" at bounding box center [879, 185] width 373 height 43
drag, startPoint x: 900, startPoint y: 186, endPoint x: 38, endPoint y: 200, distance: 861.5
click at [109, 195] on section "Welcome, let’s get started! Already have an account? Log in Personal Turn big p…" at bounding box center [593, 278] width 1186 height 557
type input "K"
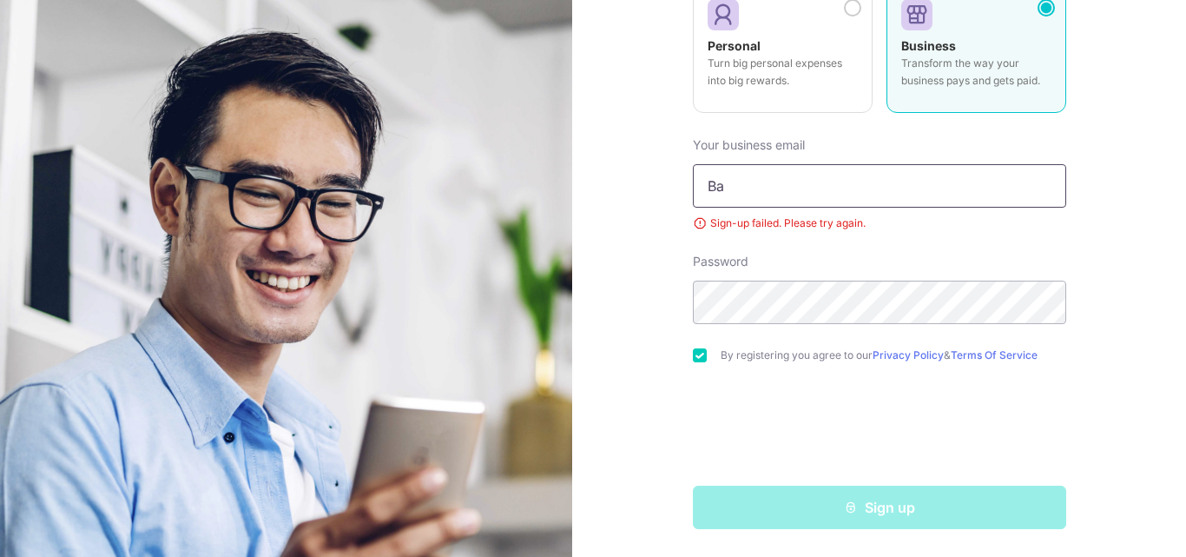
type input "B"
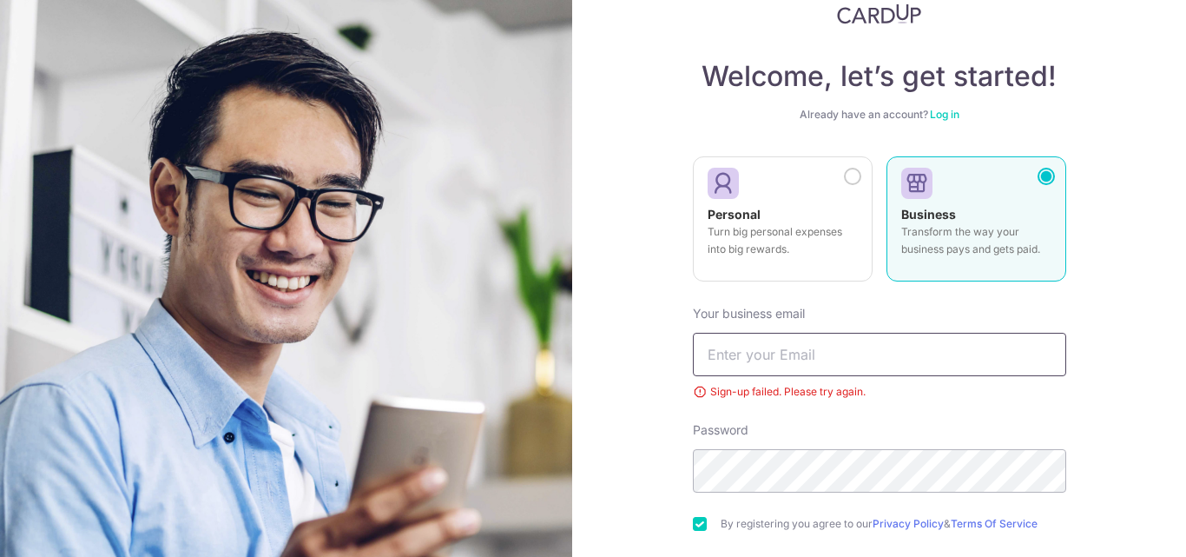
scroll to position [52, 0]
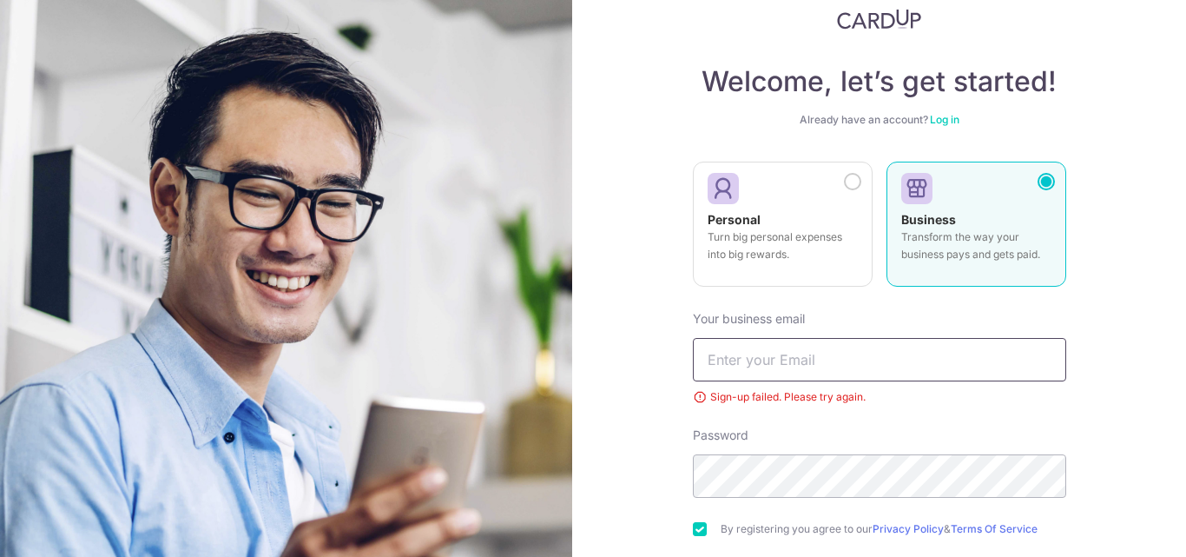
click at [837, 360] on input "text" at bounding box center [879, 359] width 373 height 43
type input "i"
type input "S"
type input "B"
click at [875, 435] on div "Password" at bounding box center [879, 461] width 373 height 71
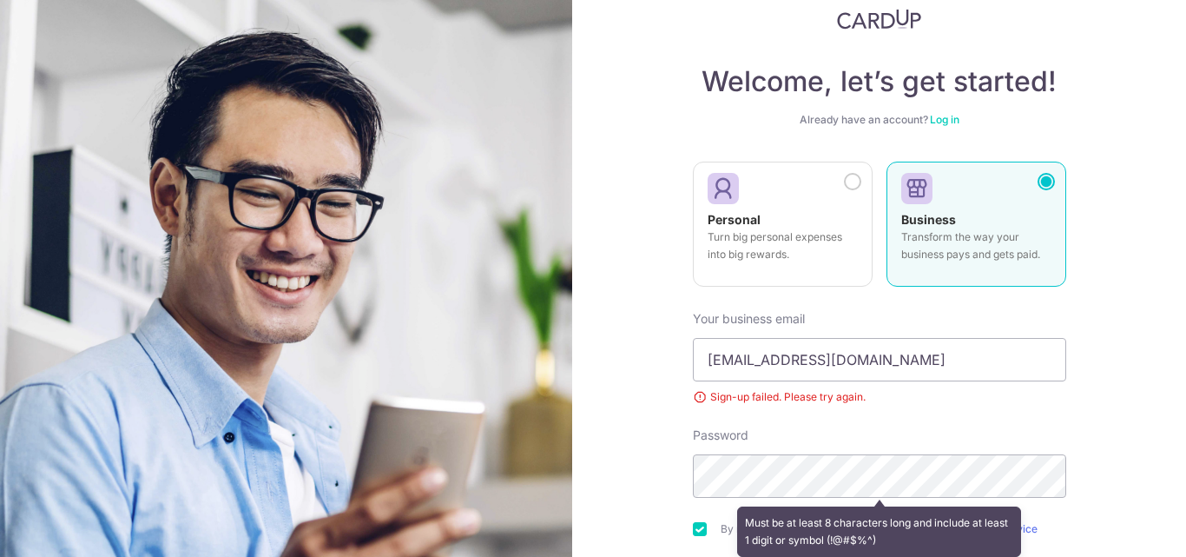
click at [694, 529] on div "Must be at least 8 characters long and include at least 1 digit or symbol (!@#$…" at bounding box center [879, 531] width 373 height 64
click at [693, 529] on div "Must be at least 8 characters long and include at least 1 digit or symbol (!@#$…" at bounding box center [879, 531] width 373 height 64
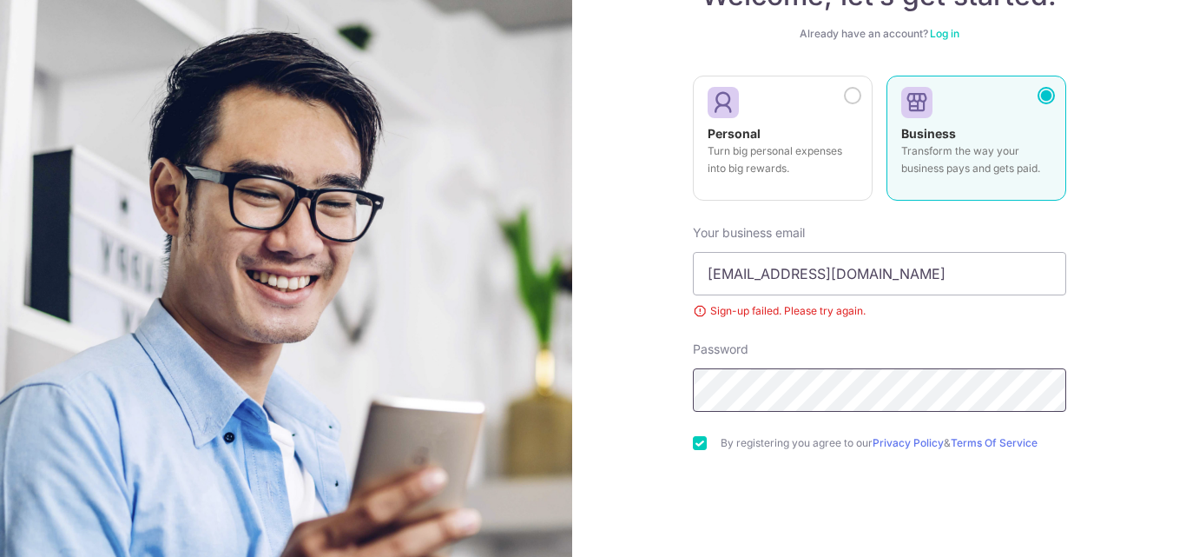
click at [238, 553] on section "Welcome, let’s get started! Already have an account? Log in Personal Turn big p…" at bounding box center [593, 278] width 1186 height 557
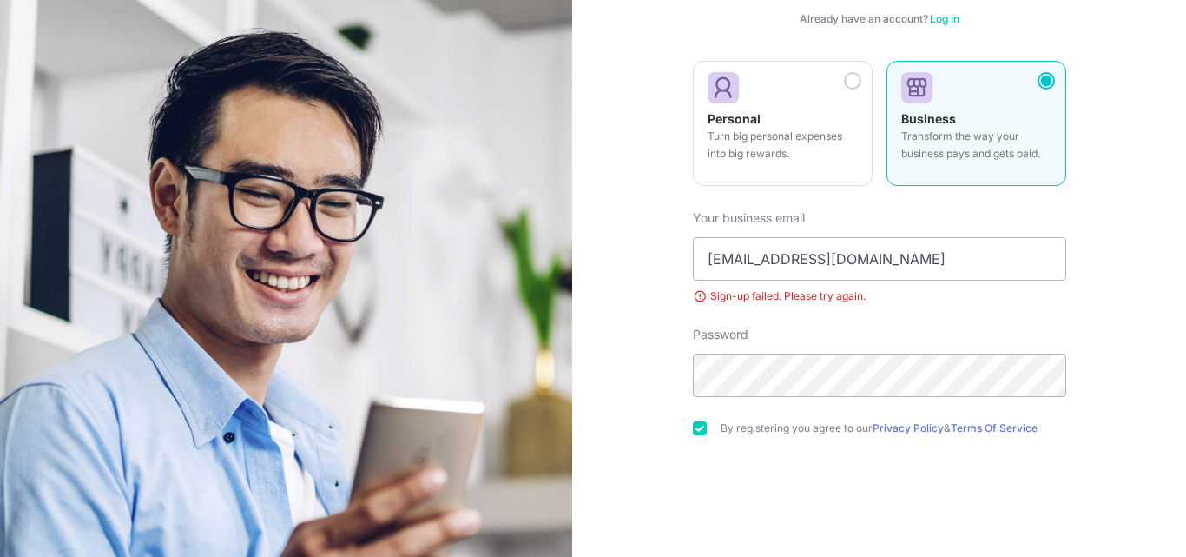
click at [1022, 296] on div "Sign-up failed. Please try again." at bounding box center [879, 295] width 373 height 17
click at [250, 431] on section "Welcome, let’s get started! Already have an account? Log in Personal Turn big p…" at bounding box center [593, 278] width 1186 height 557
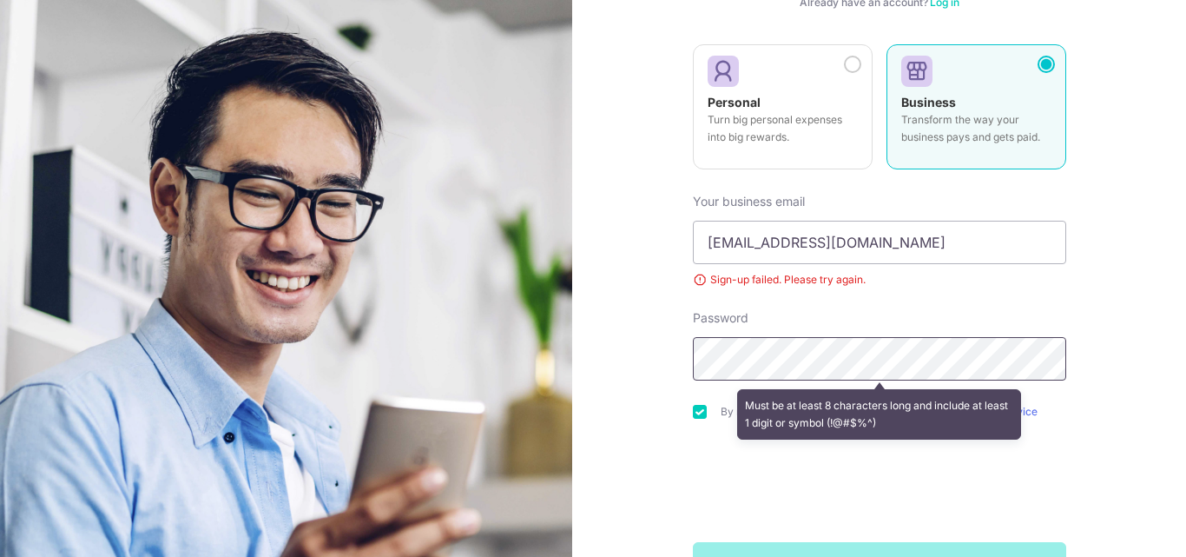
scroll to position [226, 0]
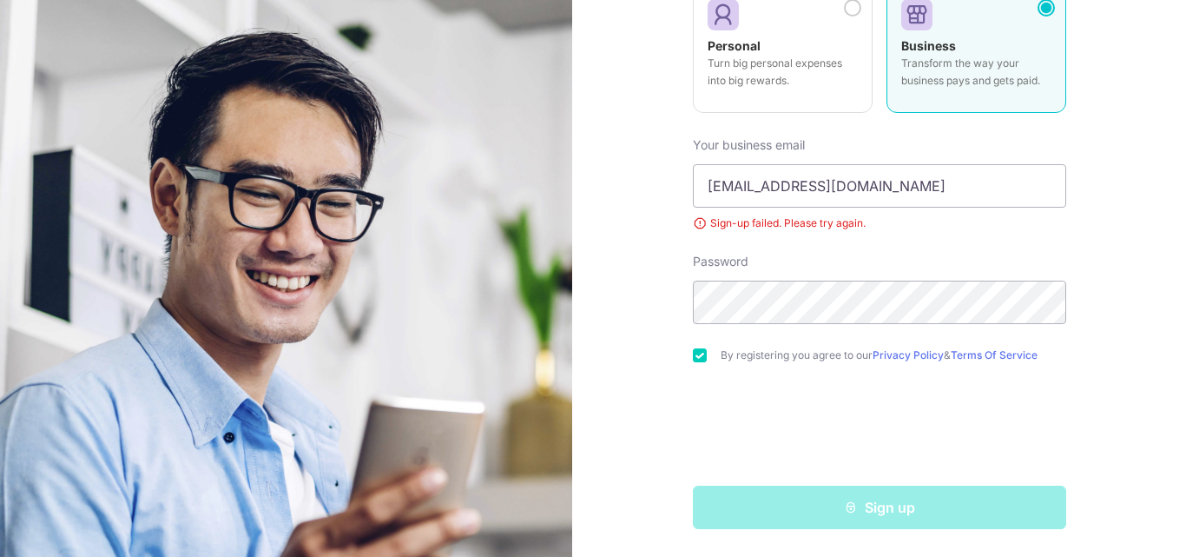
click at [1138, 388] on div "Welcome, let’s get started! Already have an account? Log in Personal Turn big p…" at bounding box center [879, 278] width 614 height 557
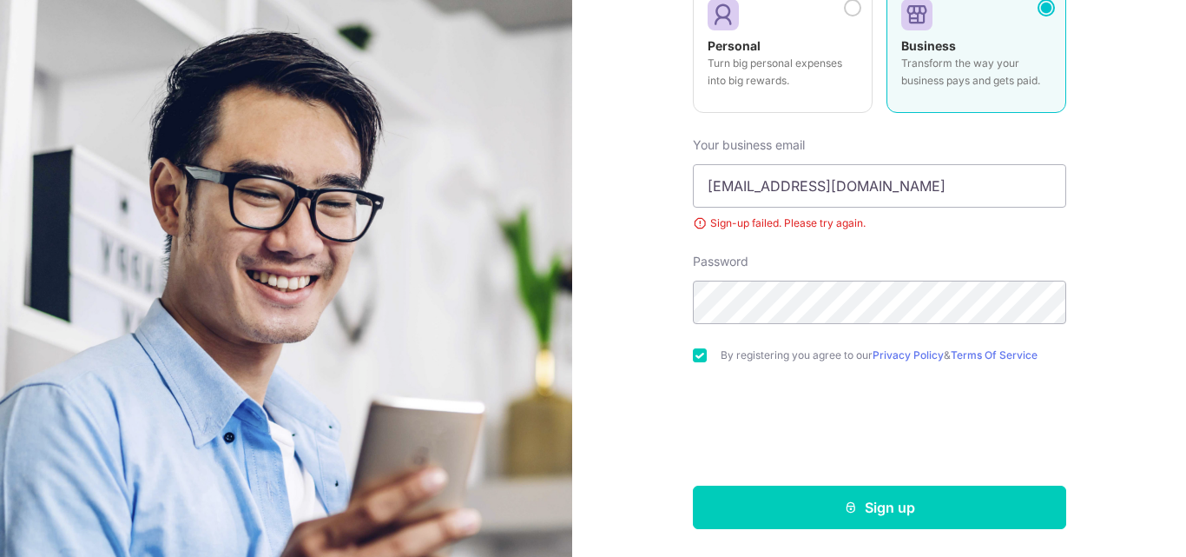
click at [928, 274] on div "Password" at bounding box center [879, 288] width 373 height 71
click at [934, 232] on form "Your business email Lim_siewyin@jeneric.com.sg Sign-up failed. Please try again…" at bounding box center [879, 326] width 373 height 406
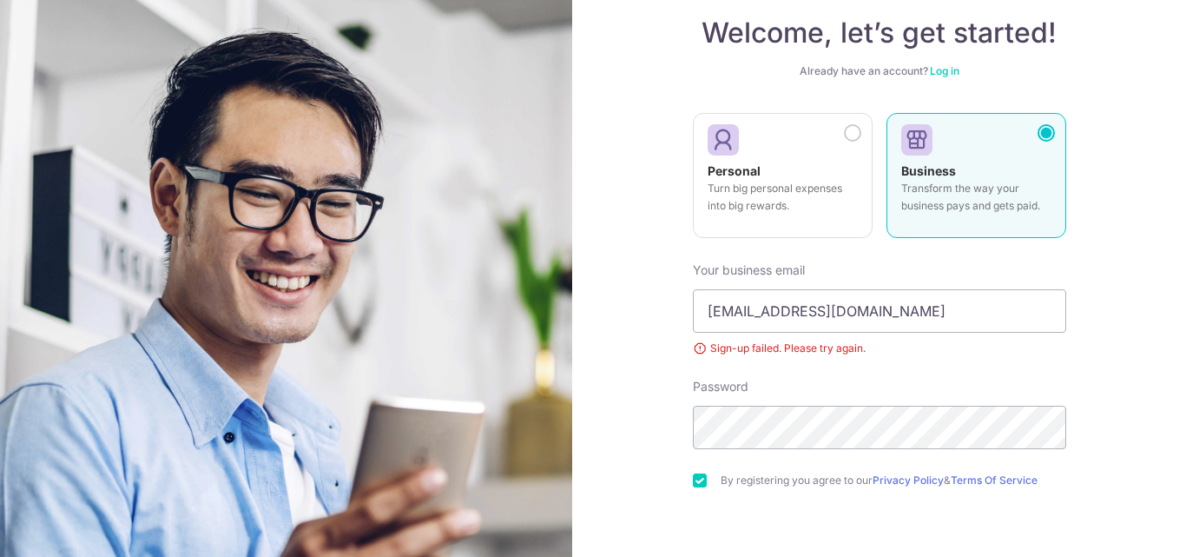
scroll to position [52, 0]
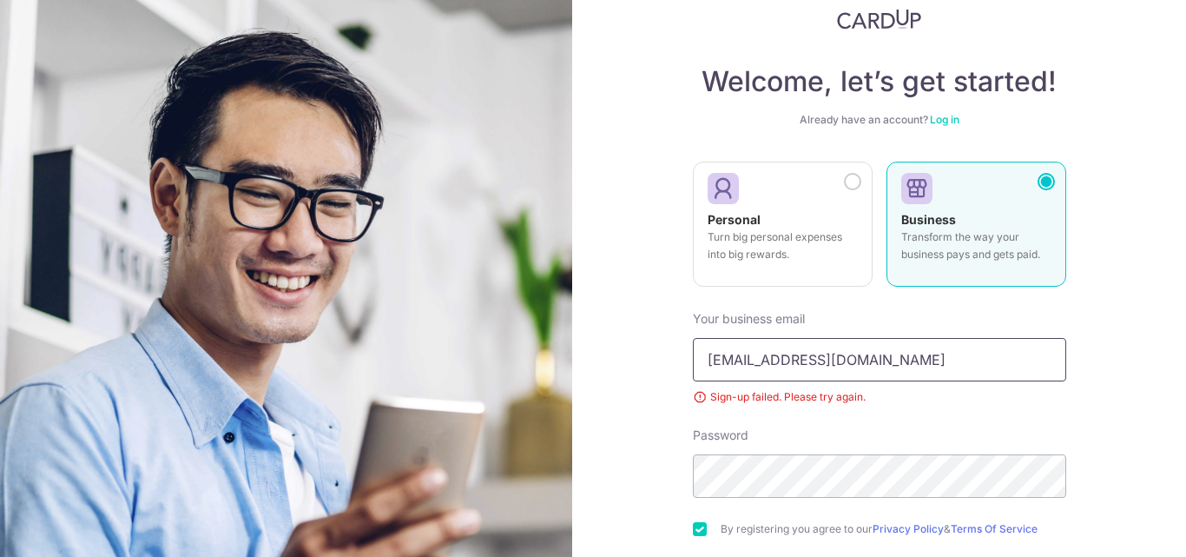
click at [921, 367] on input "Lim_siewyin@jeneric.com.sg" at bounding box center [879, 359] width 373 height 43
type input "Lim_siewyin@jeneric.com.sg"
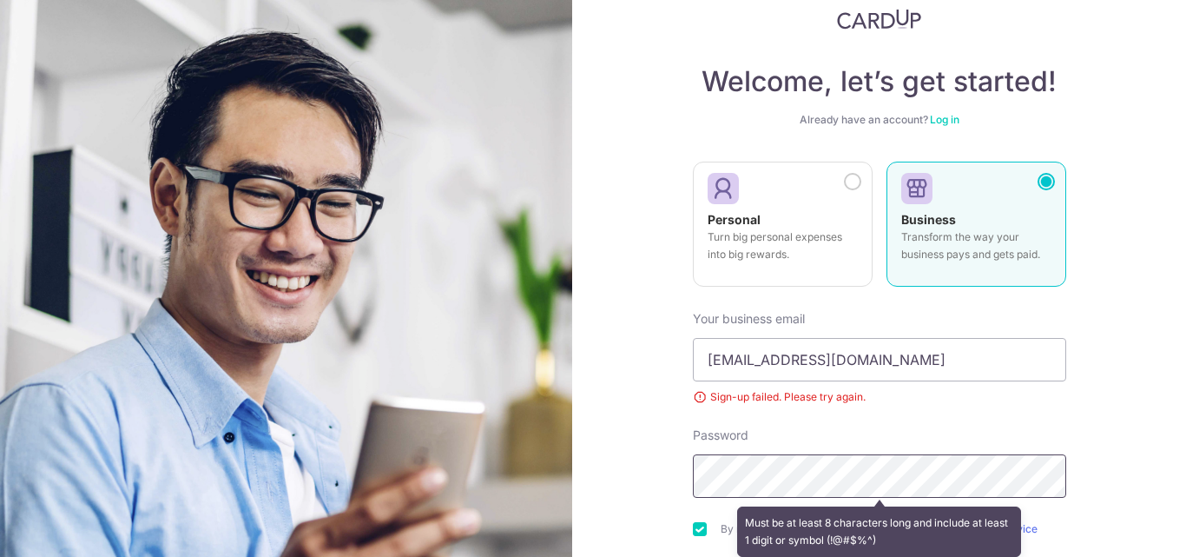
click at [271, 502] on section "Welcome, let’s get started! Already have an account? Log in Personal Turn big p…" at bounding box center [593, 278] width 1186 height 557
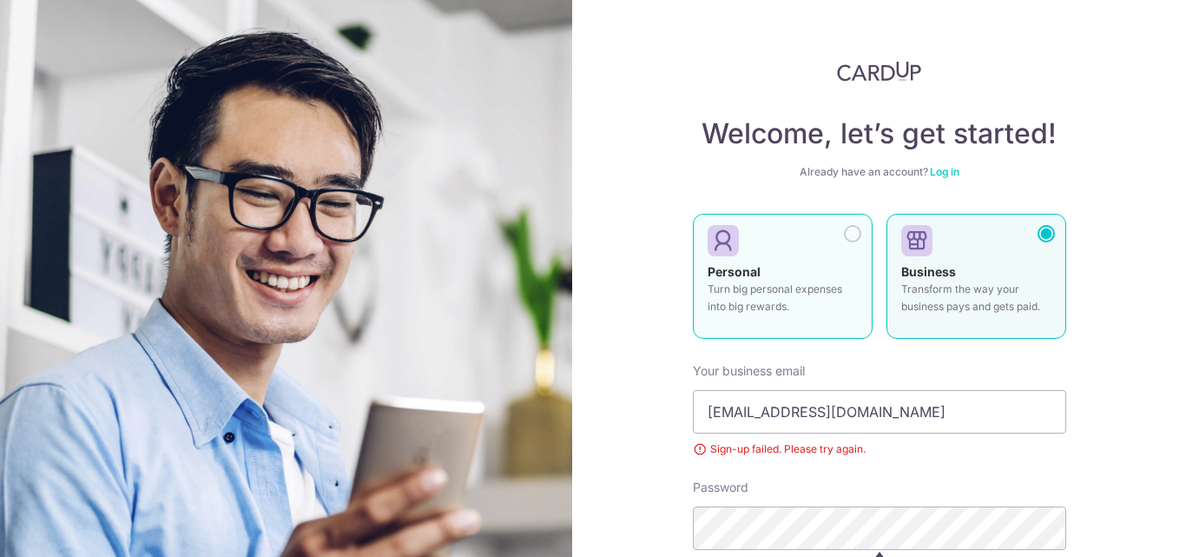
click at [860, 236] on label "Personal Turn big personal expenses into big rewards." at bounding box center [783, 276] width 180 height 125
click at [844, 239] on div at bounding box center [852, 233] width 17 height 17
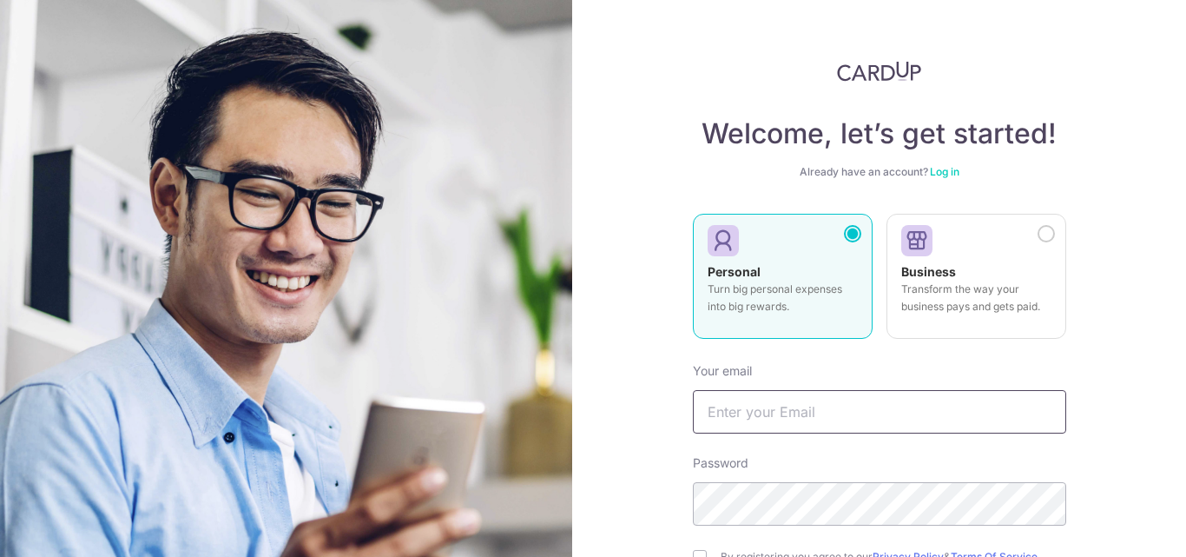
type input "Jean_wan@jeneric.com.sg"
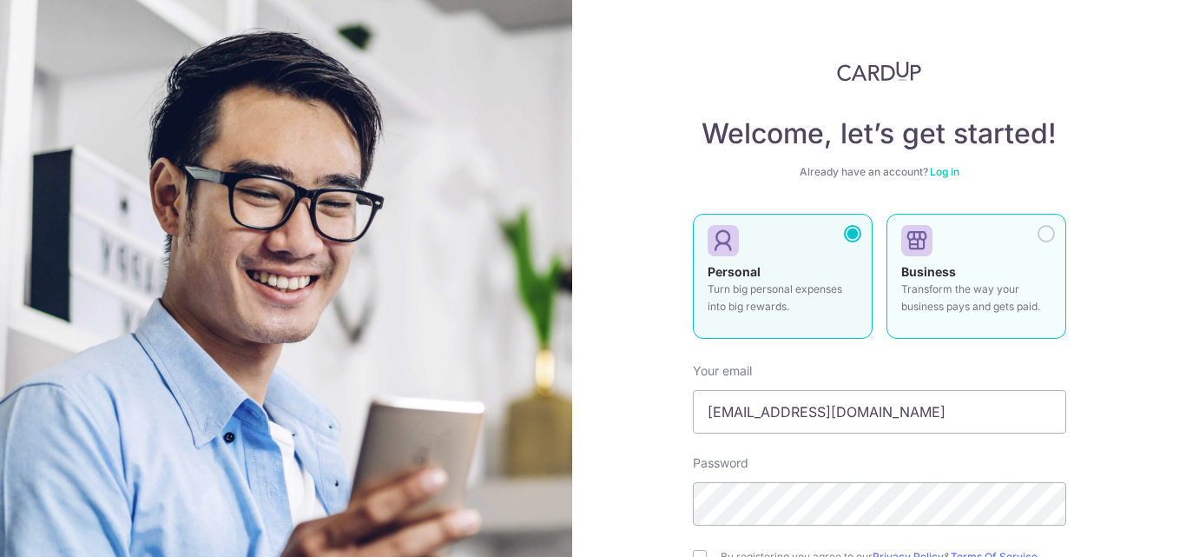
click at [1043, 234] on div at bounding box center [1046, 233] width 17 height 17
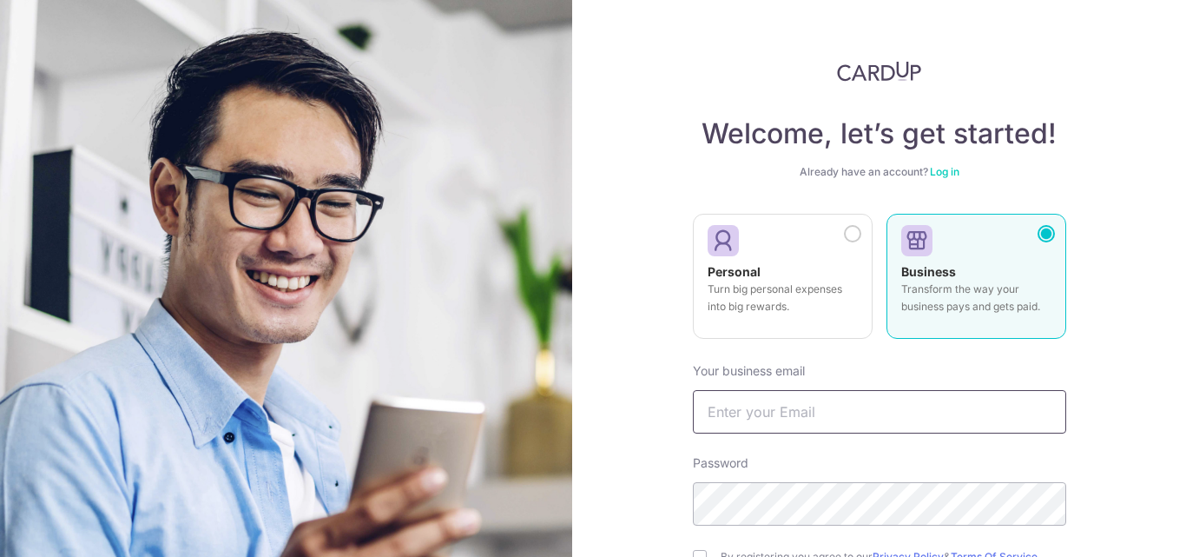
click at [861, 409] on input "text" at bounding box center [879, 411] width 373 height 43
type input "Lim_siewyin@jeneric.com.sg"
click at [1094, 452] on div "Welcome, let’s get started! Already have an account? Log in Personal Turn big p…" at bounding box center [879, 278] width 614 height 557
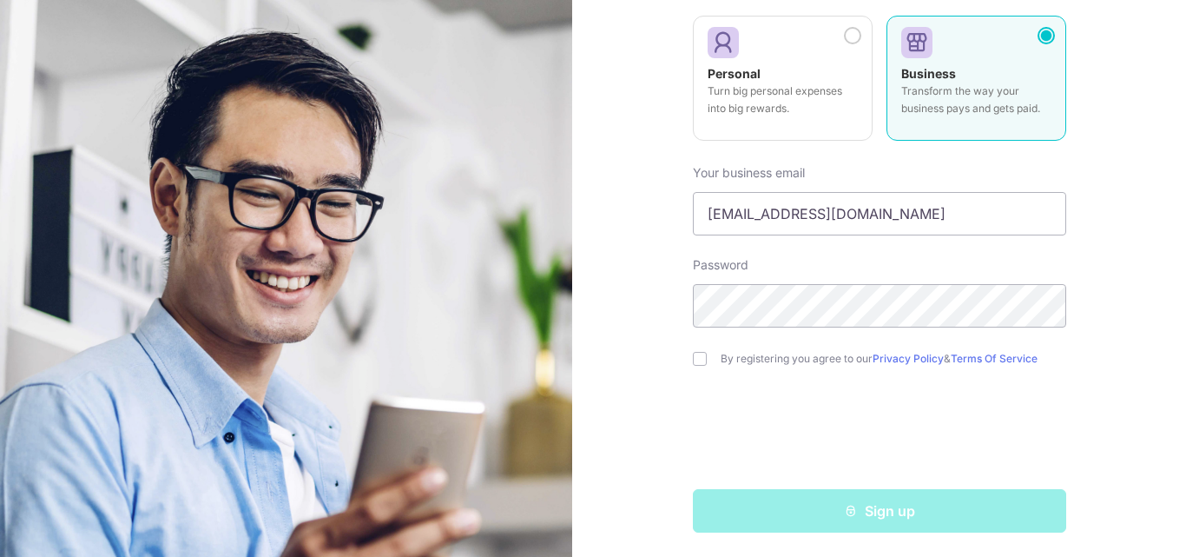
scroll to position [201, 0]
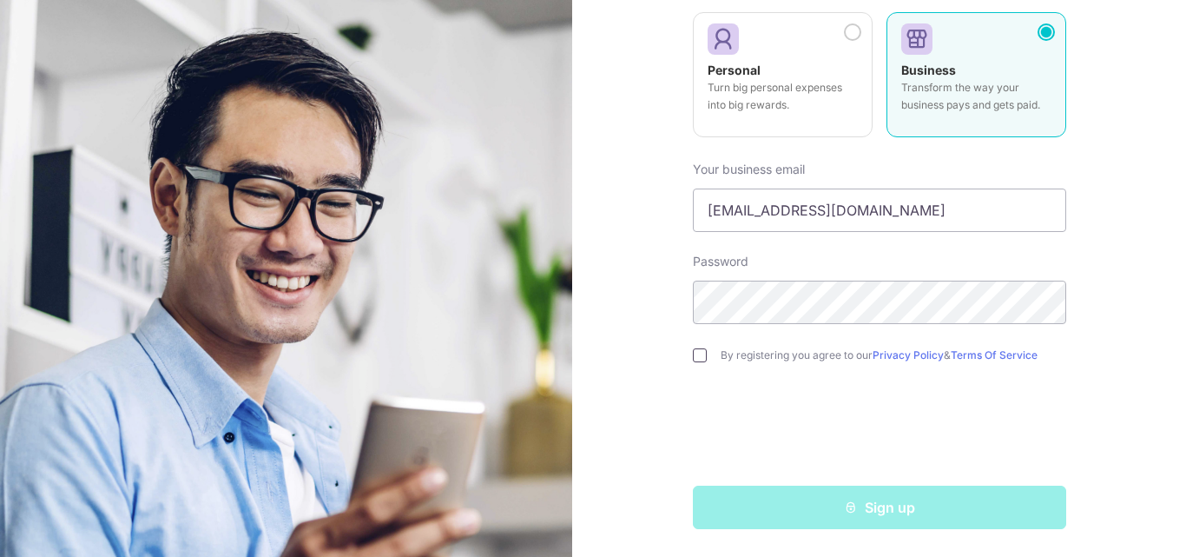
click at [699, 356] on input "checkbox" at bounding box center [700, 355] width 14 height 14
checkbox input "true"
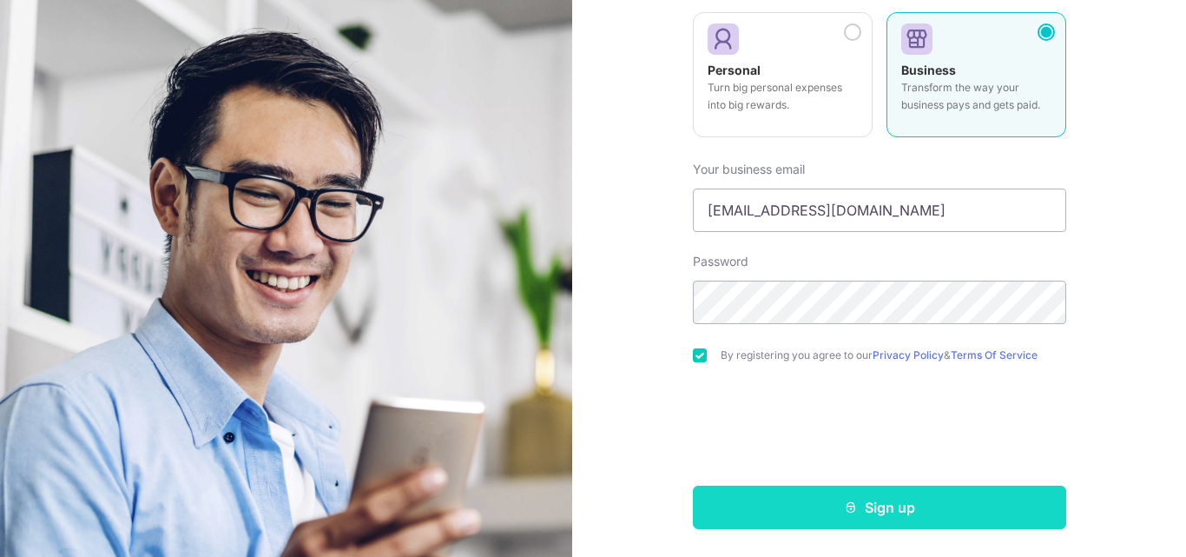
click at [886, 509] on button "Sign up" at bounding box center [879, 506] width 373 height 43
